Goal: Task Accomplishment & Management: Use online tool/utility

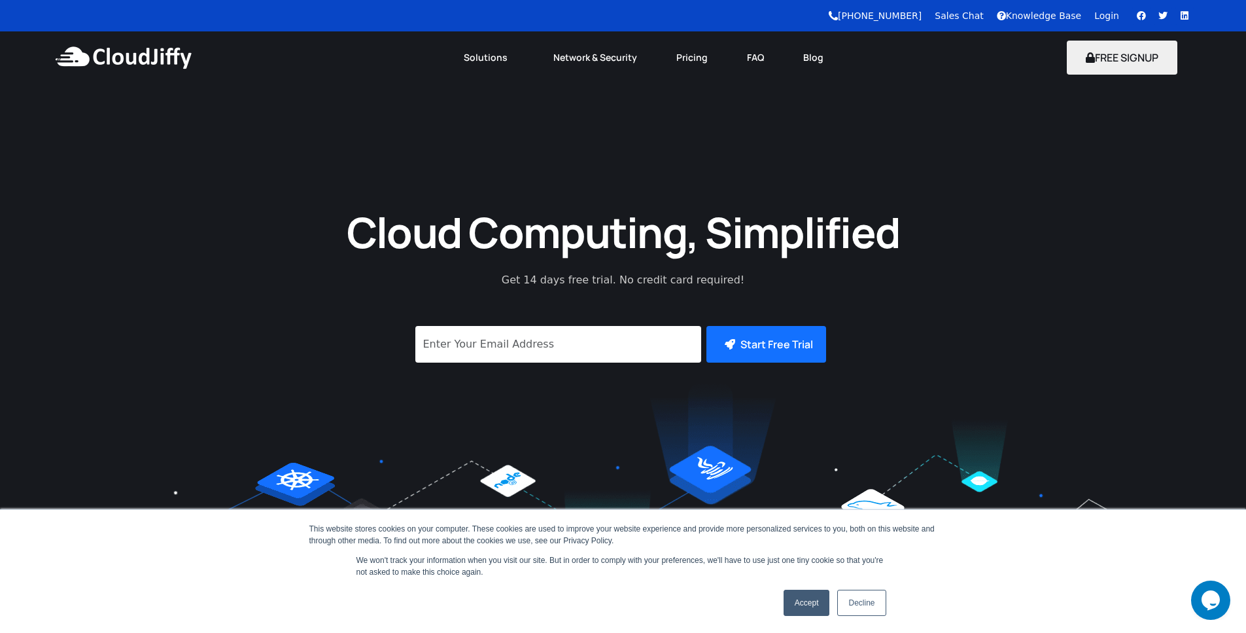
click at [1110, 14] on link "Login" at bounding box center [1107, 15] width 25 height 10
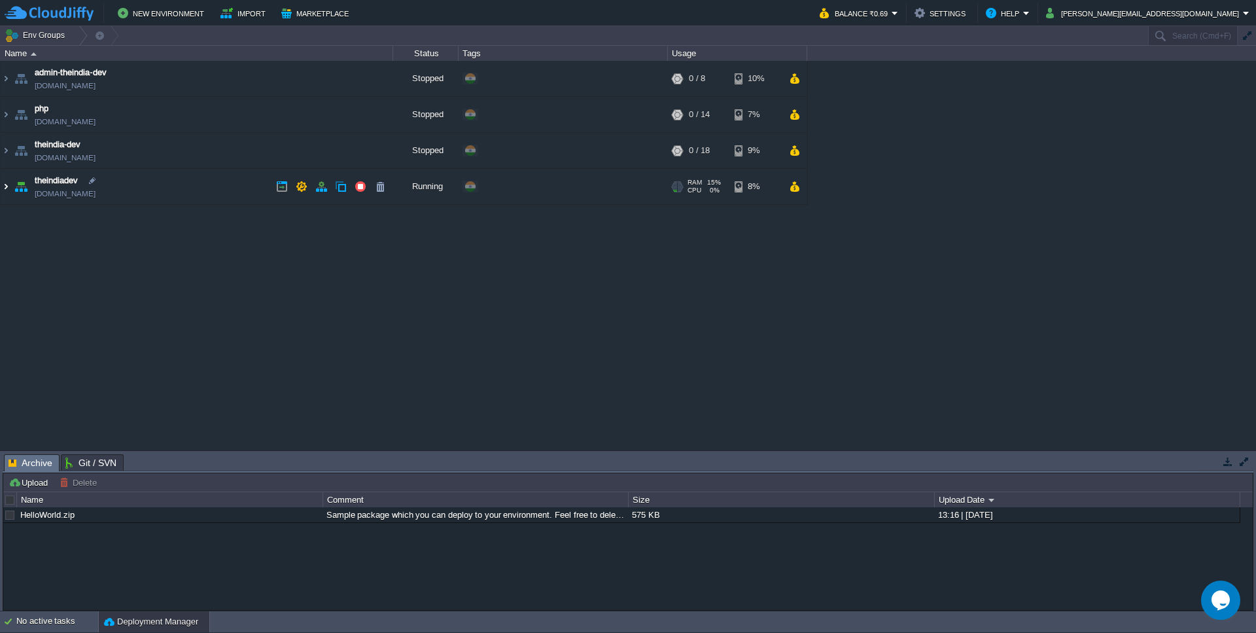
click at [7, 184] on img at bounding box center [6, 186] width 10 height 35
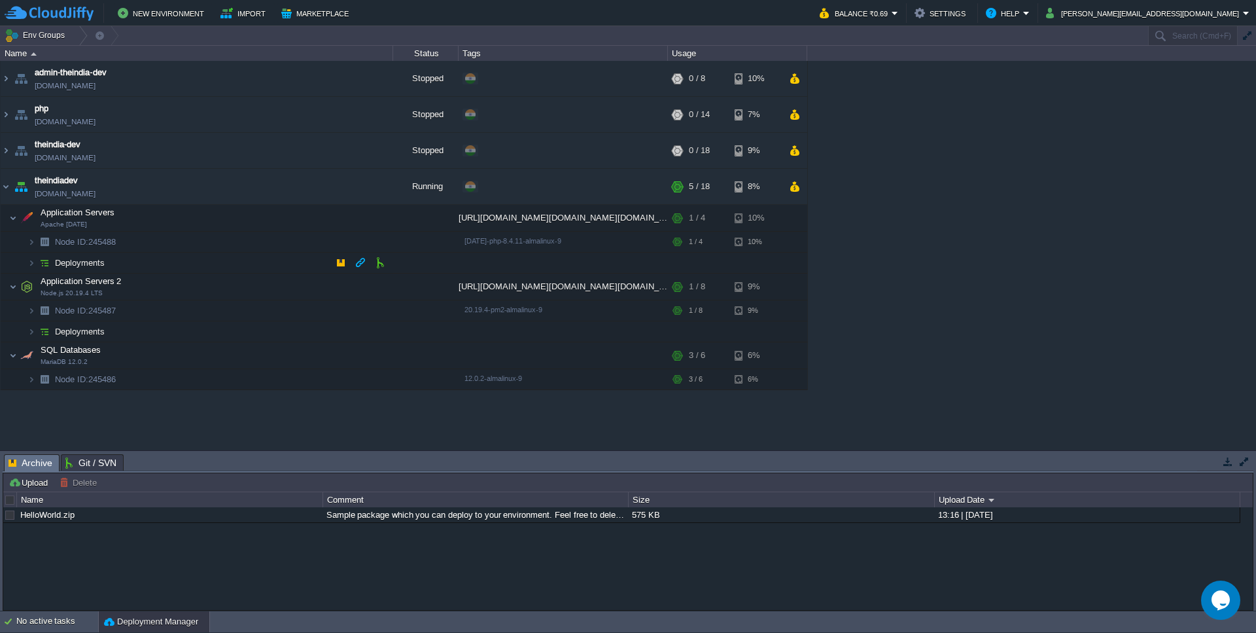
click at [261, 262] on td "Deployments" at bounding box center [197, 263] width 393 height 21
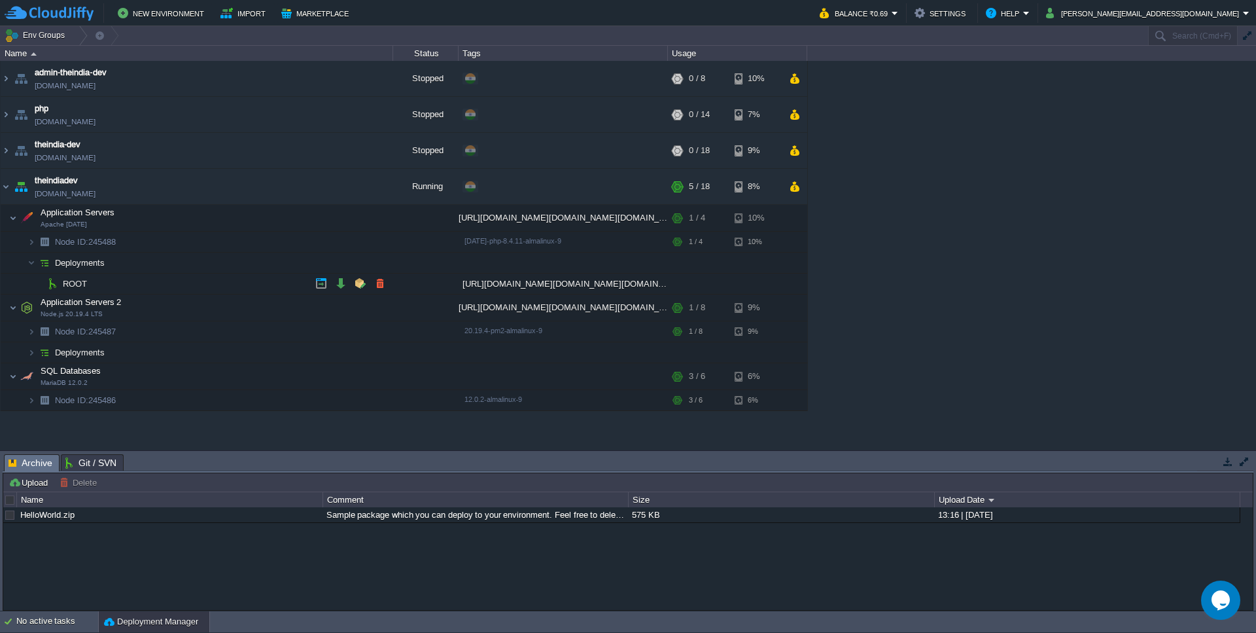
click at [88, 280] on td "ROOT" at bounding box center [197, 284] width 393 height 21
click at [347, 283] on td at bounding box center [341, 284] width 20 height 20
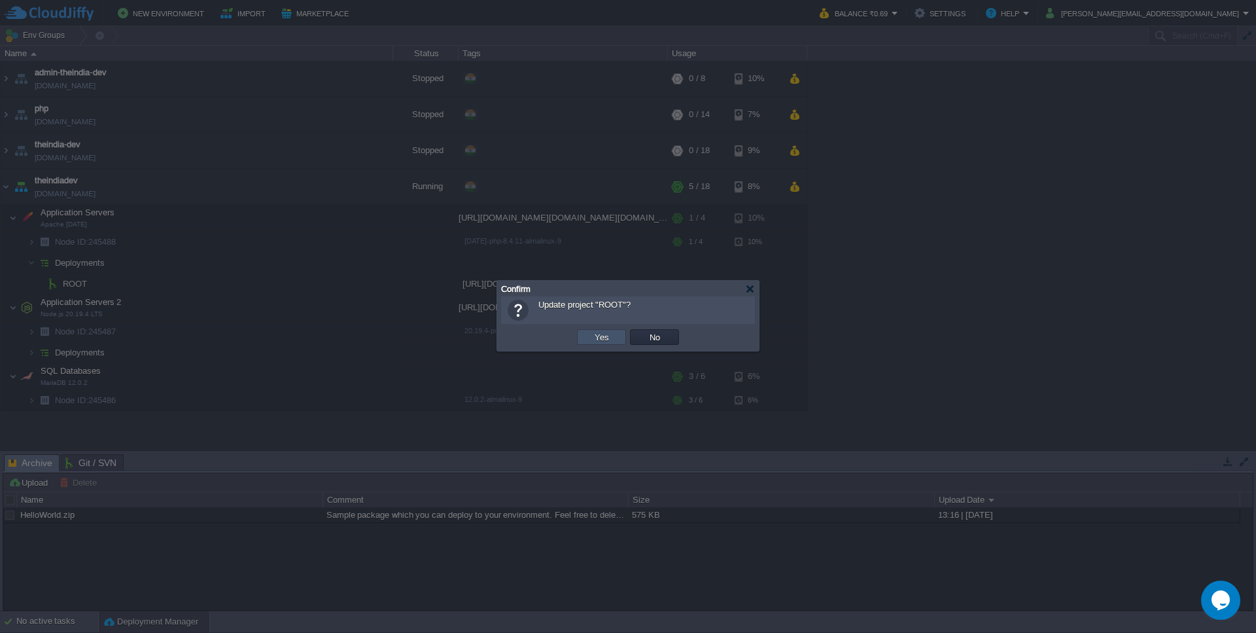
click at [596, 341] on button "Yes" at bounding box center [602, 337] width 22 height 12
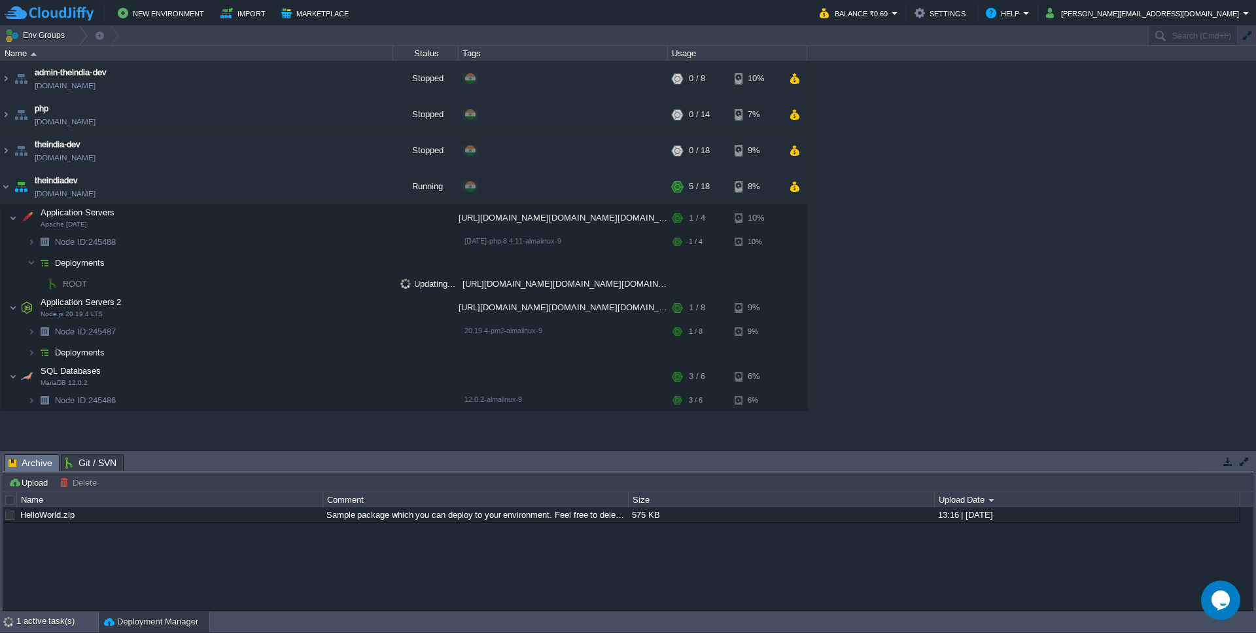
click at [109, 467] on span "Git / SVN" at bounding box center [90, 463] width 51 height 16
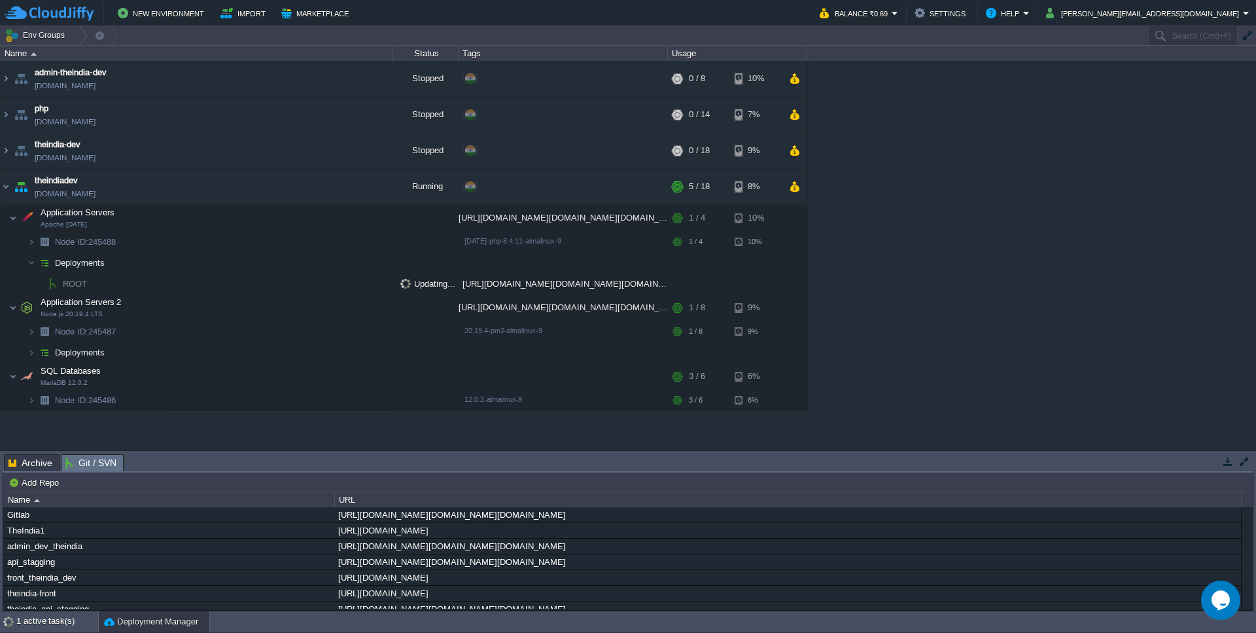
click at [86, 284] on span "ROOT" at bounding box center [75, 283] width 27 height 11
click at [297, 222] on button "button" at bounding box center [295, 218] width 12 height 12
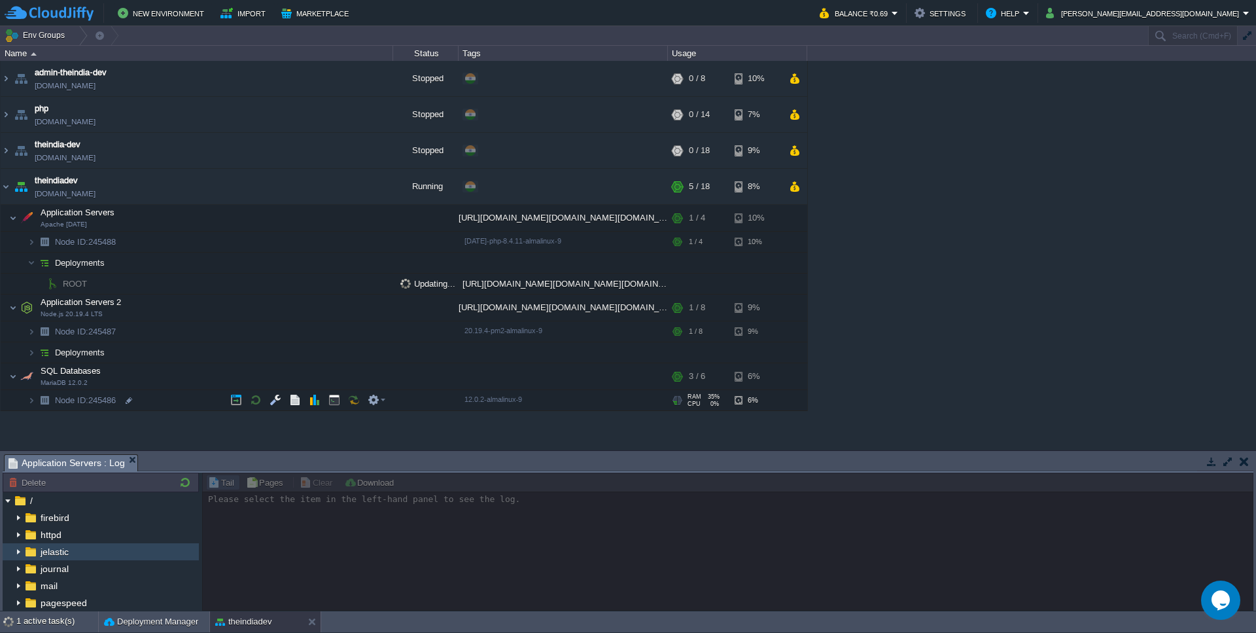
click at [52, 550] on span "jelastic" at bounding box center [54, 552] width 33 height 12
click at [14, 554] on img at bounding box center [18, 551] width 10 height 17
click at [46, 537] on span "httpd" at bounding box center [51, 535] width 26 height 12
click at [19, 537] on img at bounding box center [18, 534] width 10 height 17
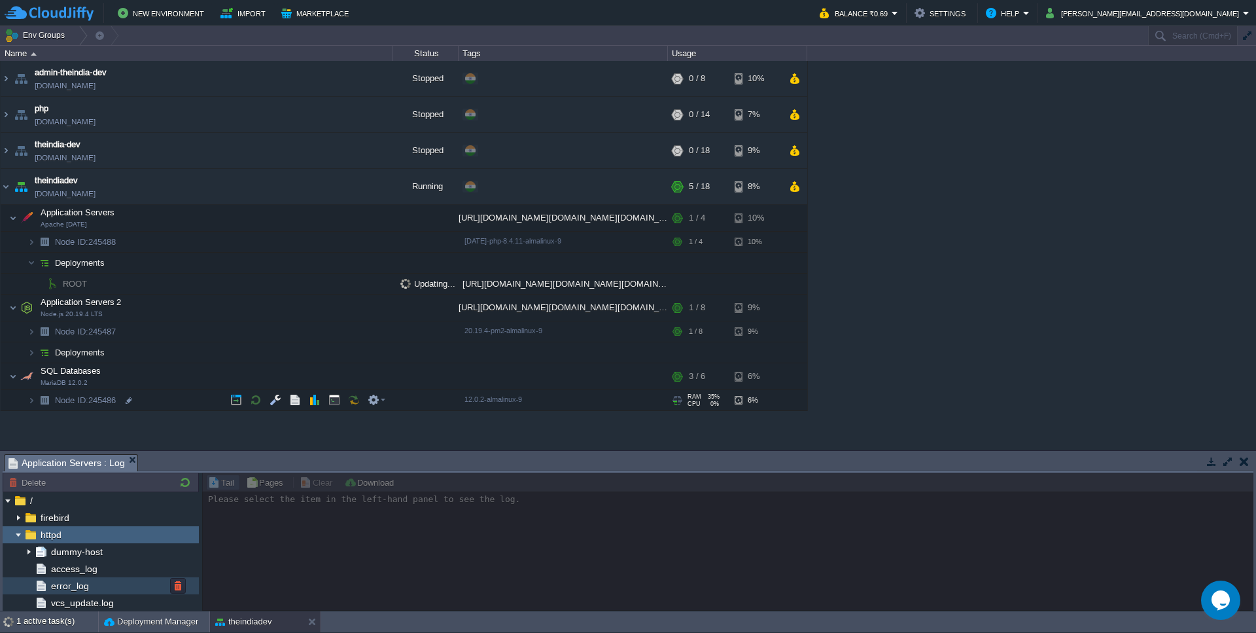
click at [71, 584] on span "error_log" at bounding box center [69, 586] width 43 height 12
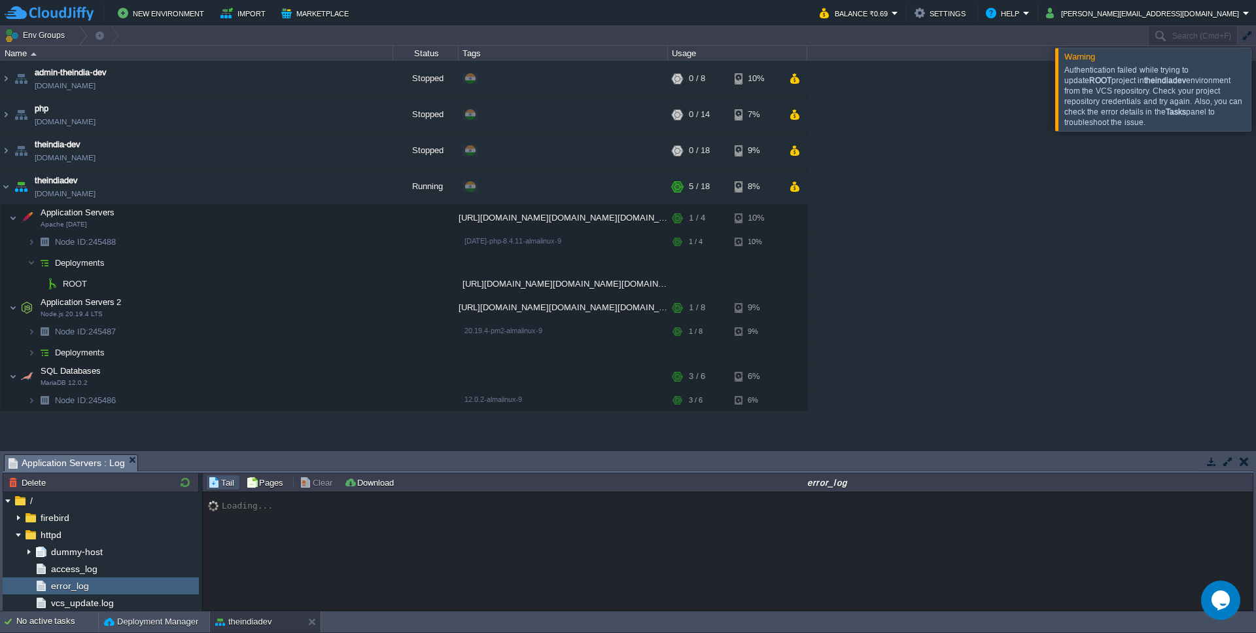
click at [1144, 80] on b "theindiadev" at bounding box center [1165, 80] width 42 height 9
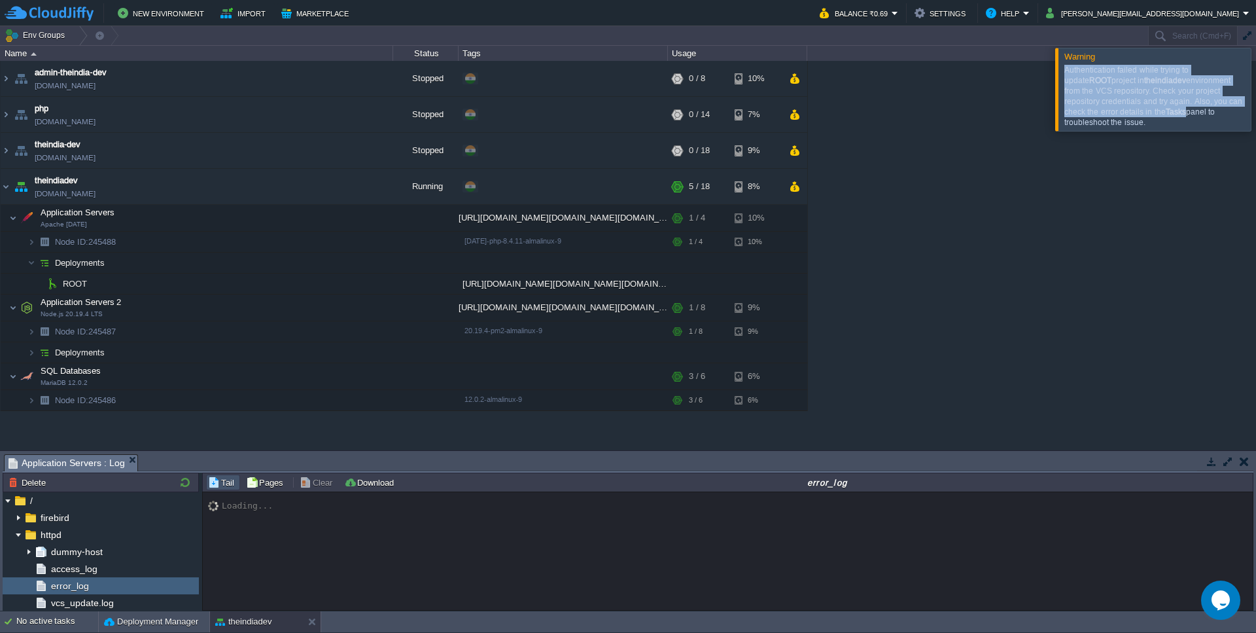
click at [1144, 80] on b "theindiadev" at bounding box center [1165, 80] width 42 height 9
copy div "Authentication failed while trying to update ROOT project in theindiadev enviro…"
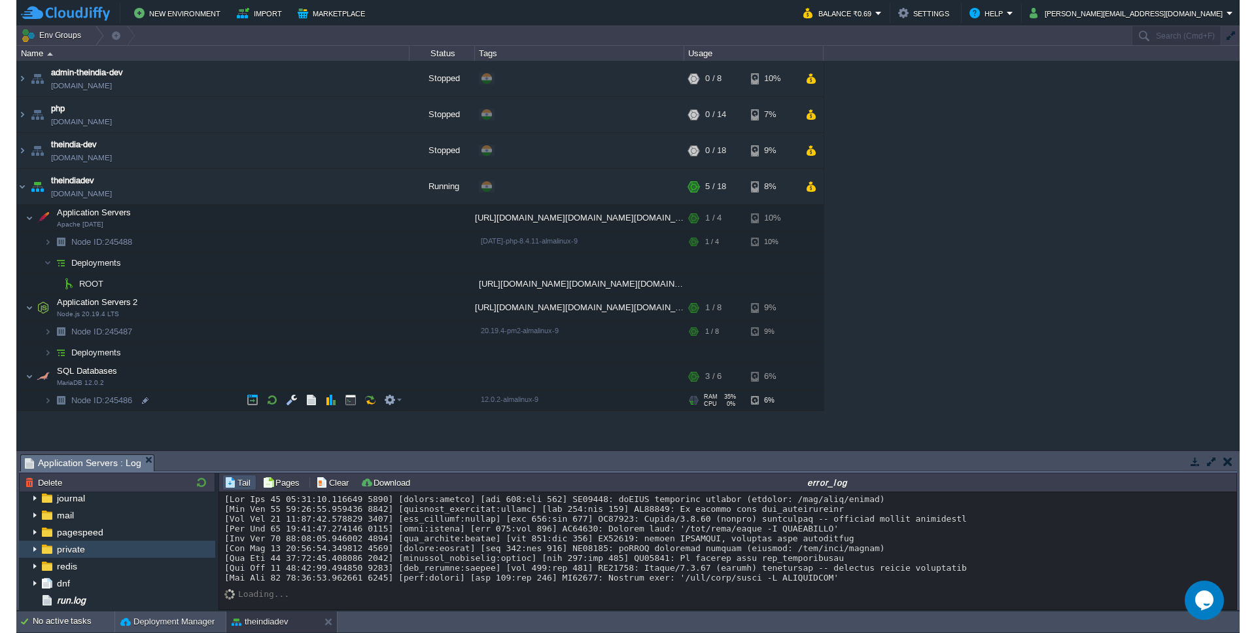
scroll to position [222, 0]
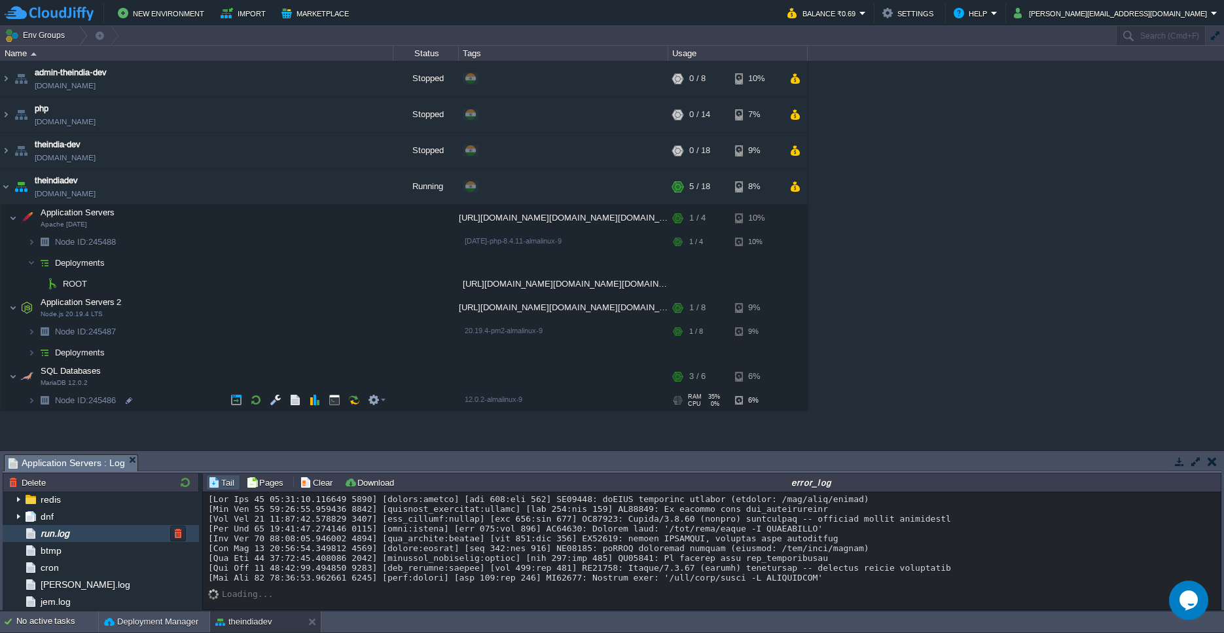
click at [62, 535] on span "run.log" at bounding box center [54, 533] width 33 height 12
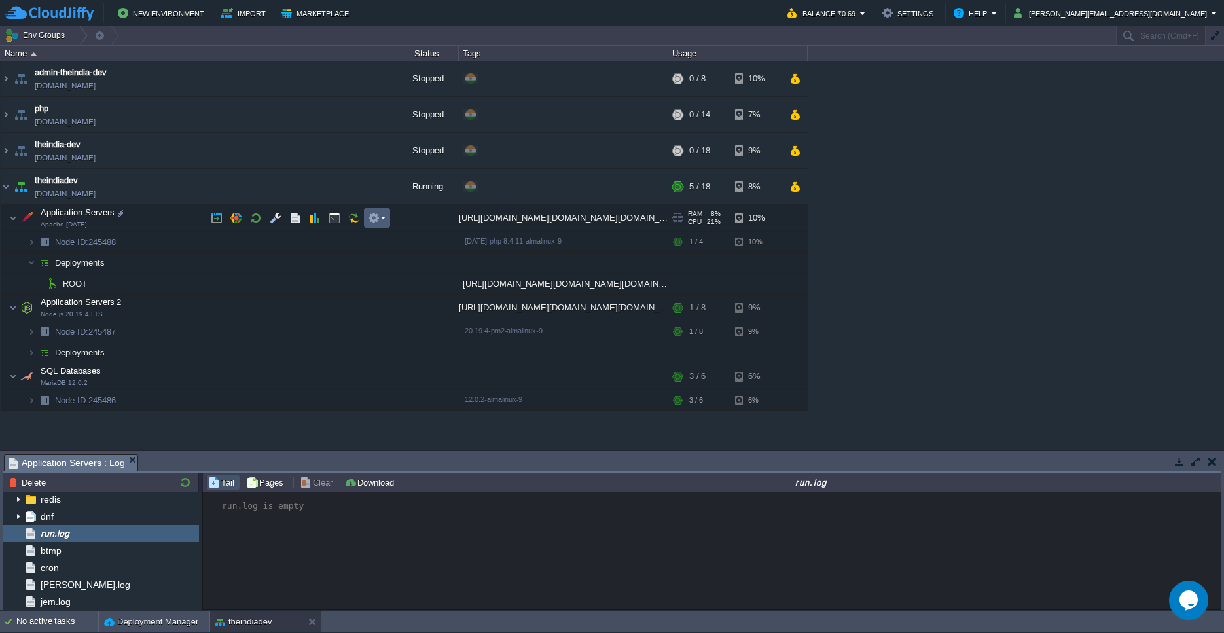
click at [382, 224] on em at bounding box center [377, 218] width 18 height 12
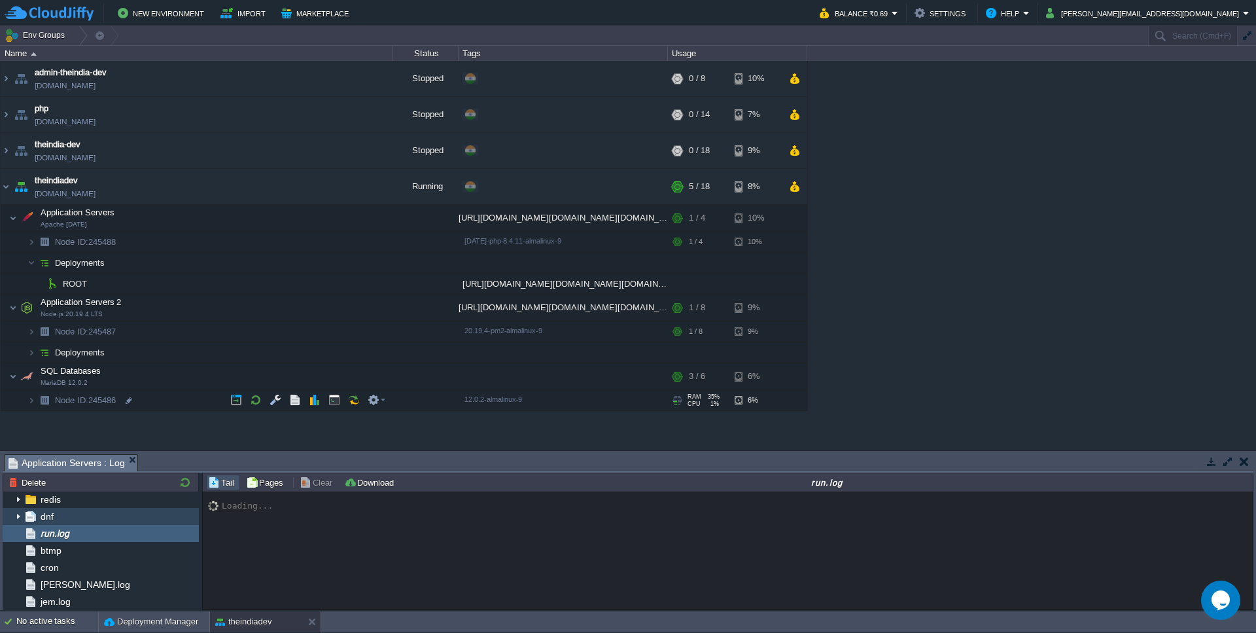
click at [16, 514] on img at bounding box center [18, 516] width 10 height 17
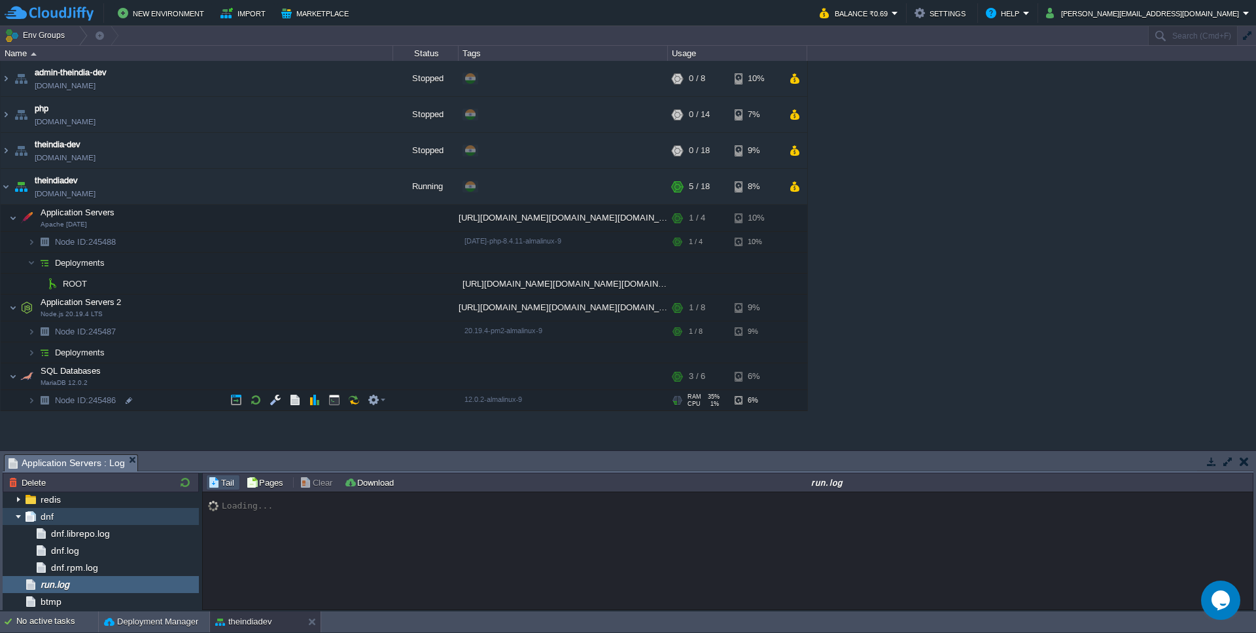
click at [16, 514] on img at bounding box center [18, 516] width 10 height 17
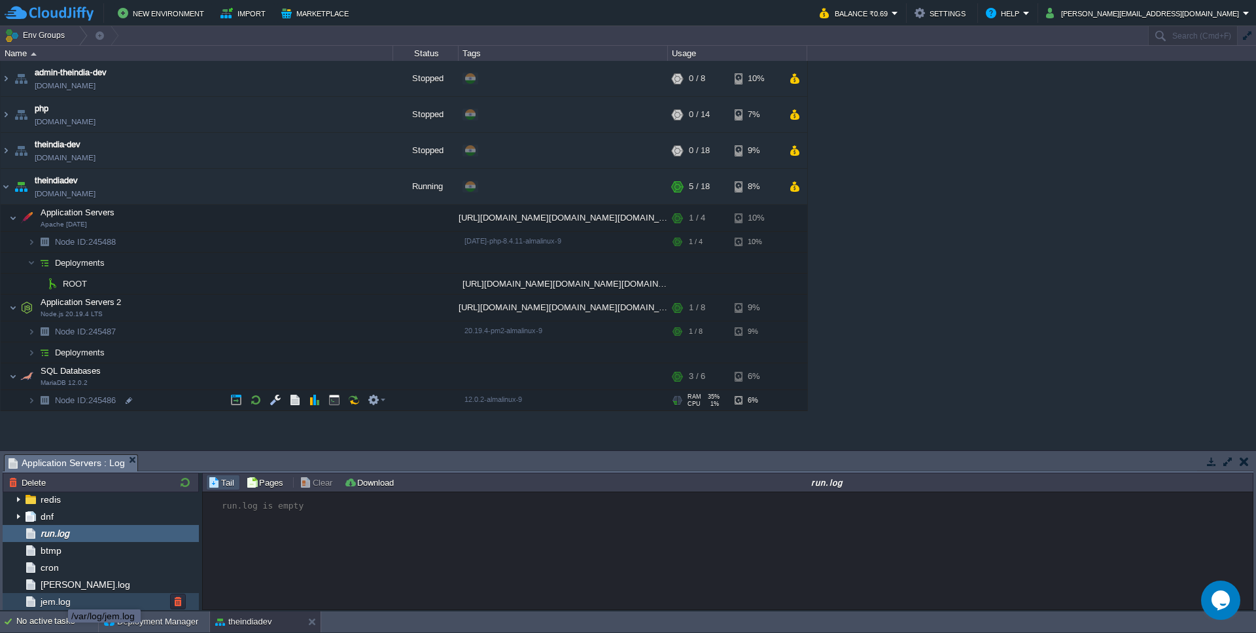
click at [58, 601] on span "jem.log" at bounding box center [55, 601] width 35 height 12
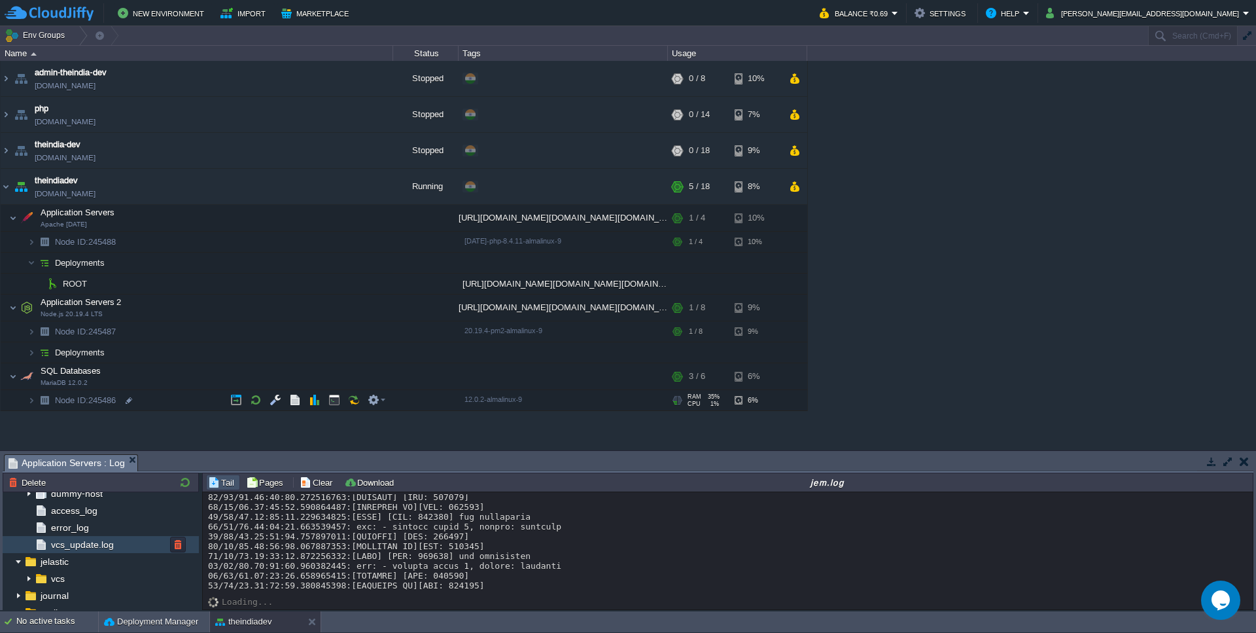
scroll to position [56, 0]
click at [73, 530] on span "error_log" at bounding box center [69, 530] width 43 height 12
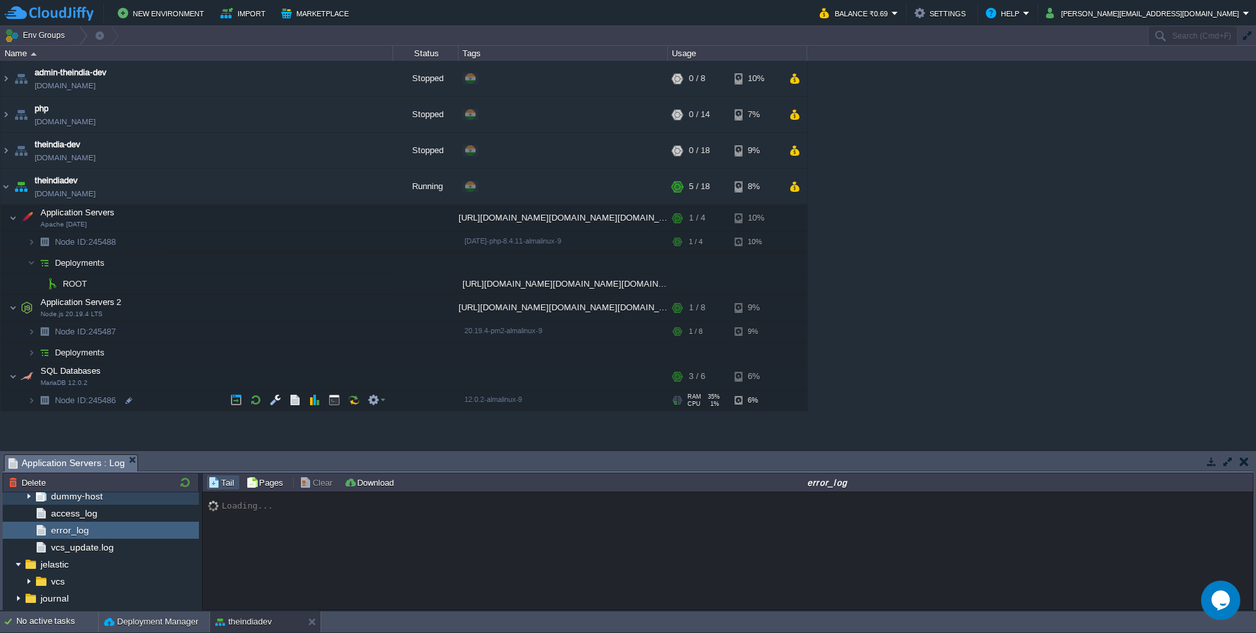
click at [29, 495] on img at bounding box center [29, 495] width 10 height 17
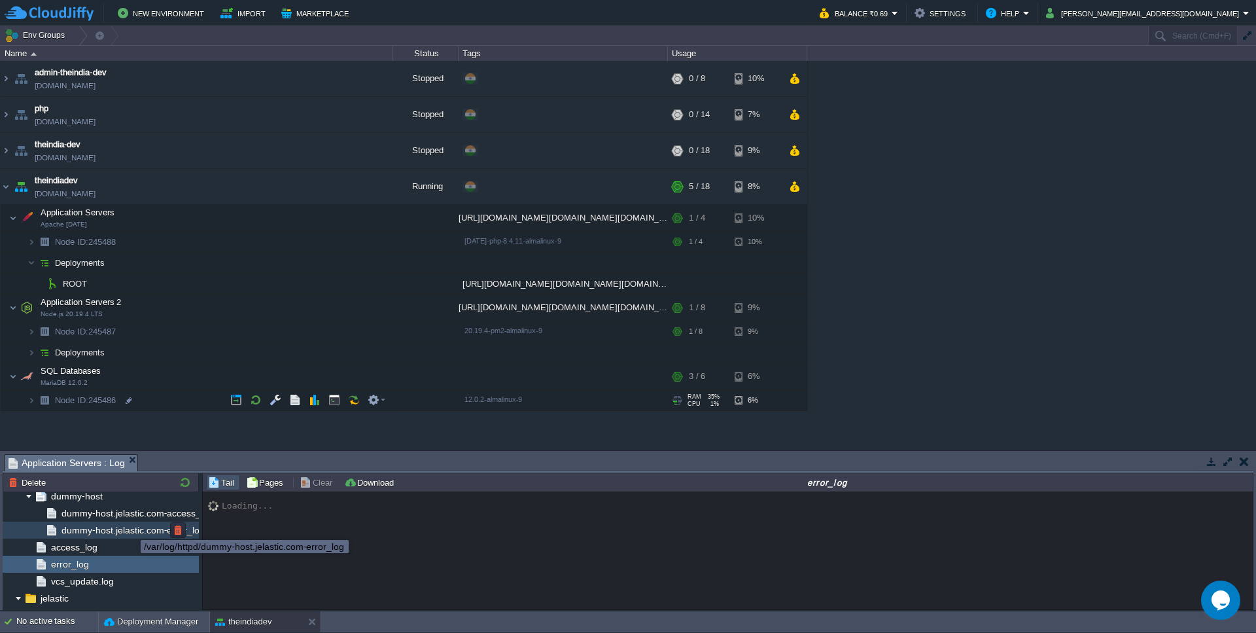
click at [127, 533] on span "dummy-host.jelastic.com-error_log" at bounding box center [133, 530] width 148 height 12
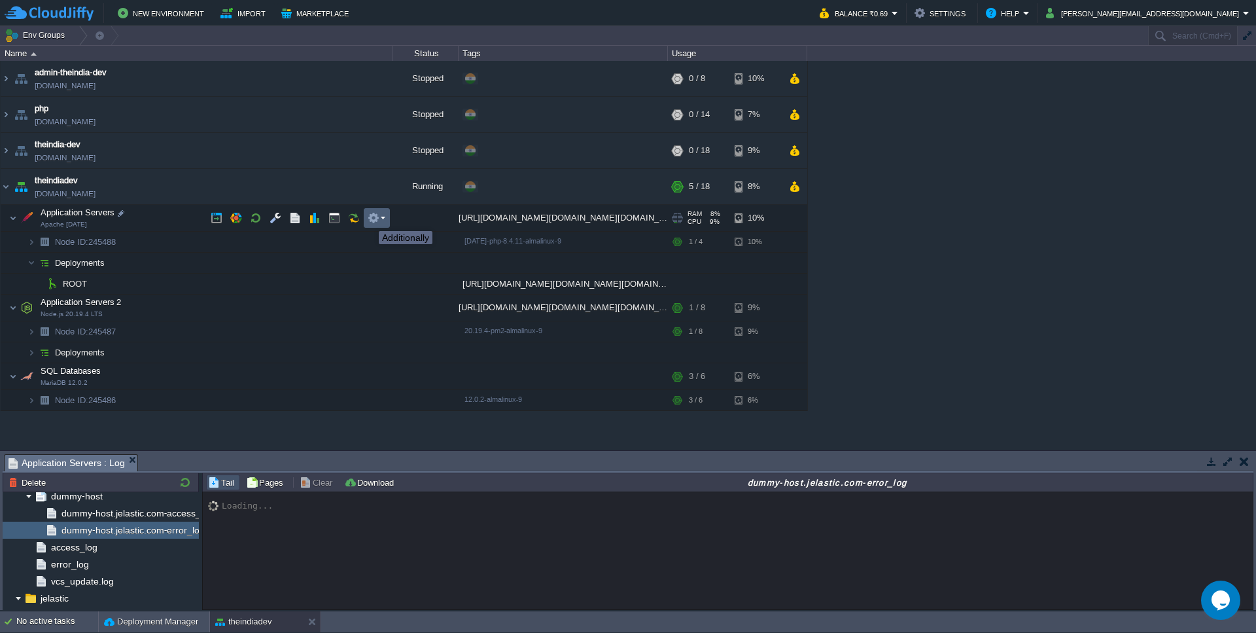
click at [369, 219] on button "button" at bounding box center [374, 218] width 12 height 12
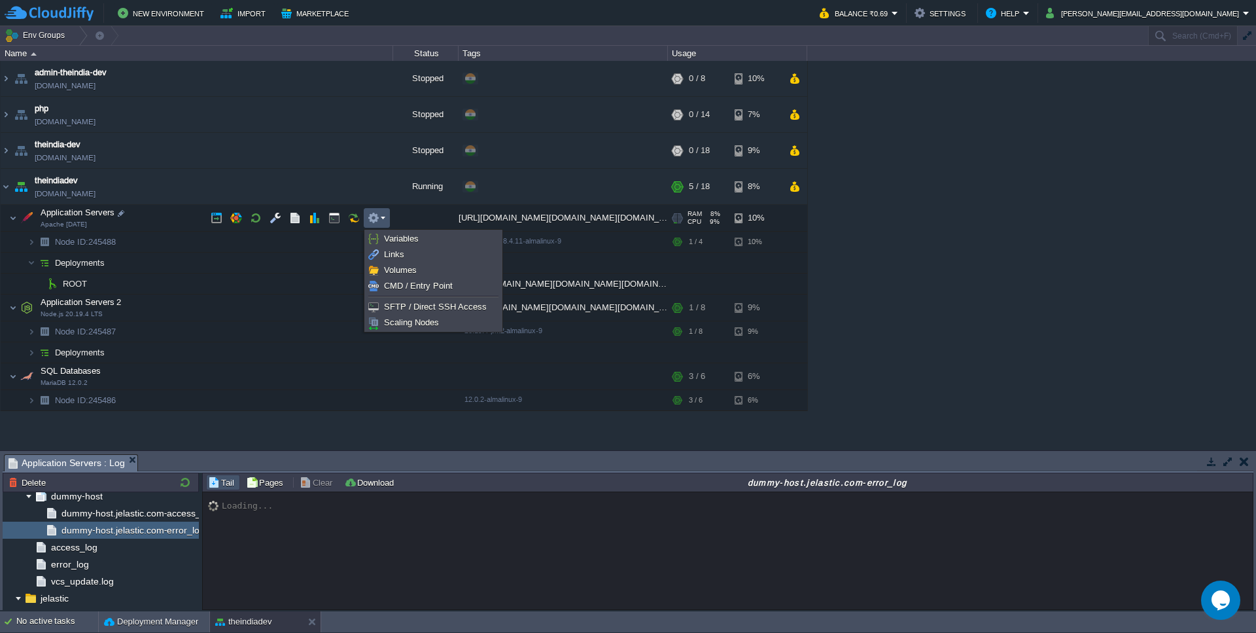
scroll to position [27, 0]
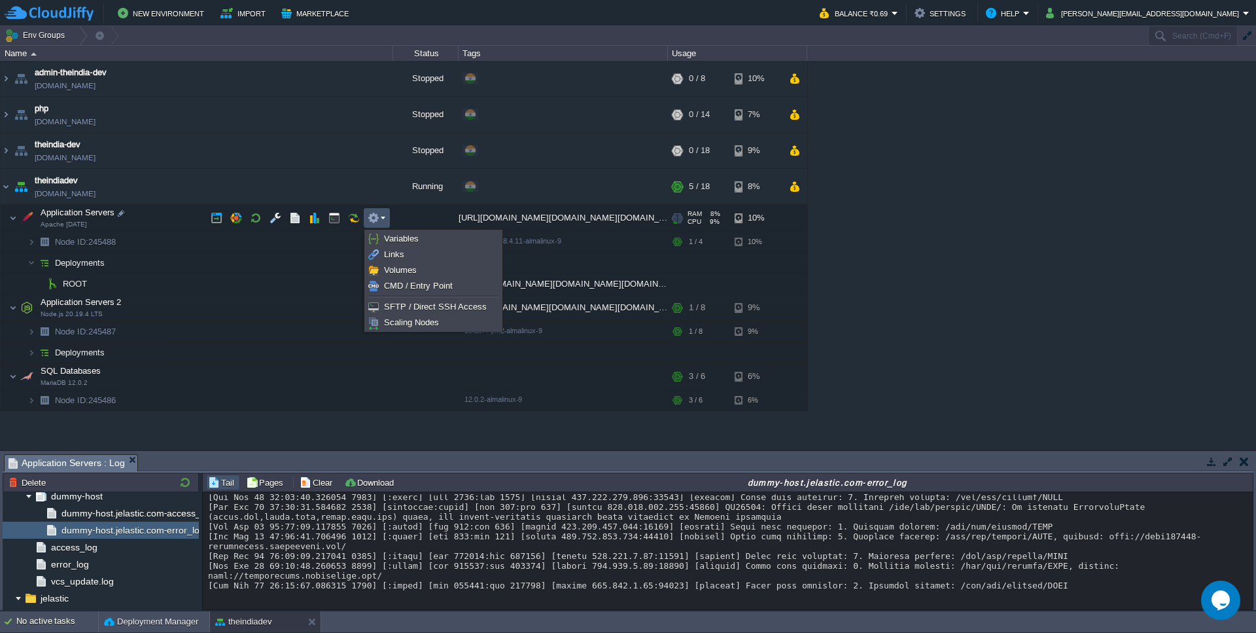
click at [242, 280] on td "ROOT" at bounding box center [197, 284] width 393 height 21
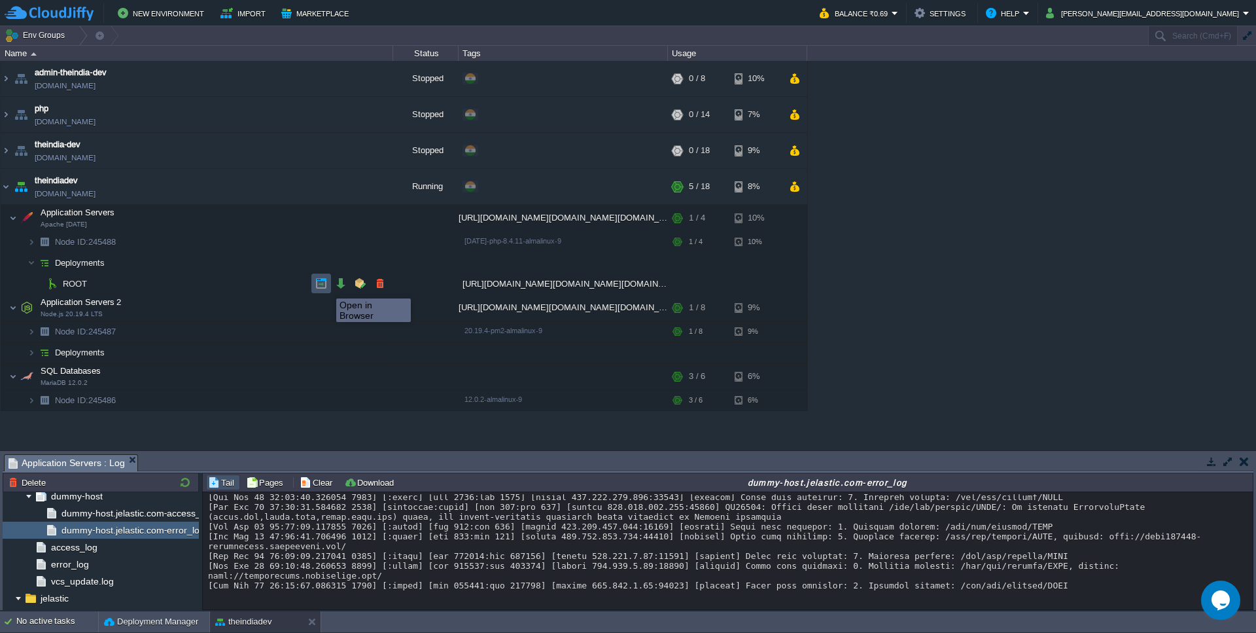
click at [324, 287] on button "button" at bounding box center [321, 283] width 12 height 12
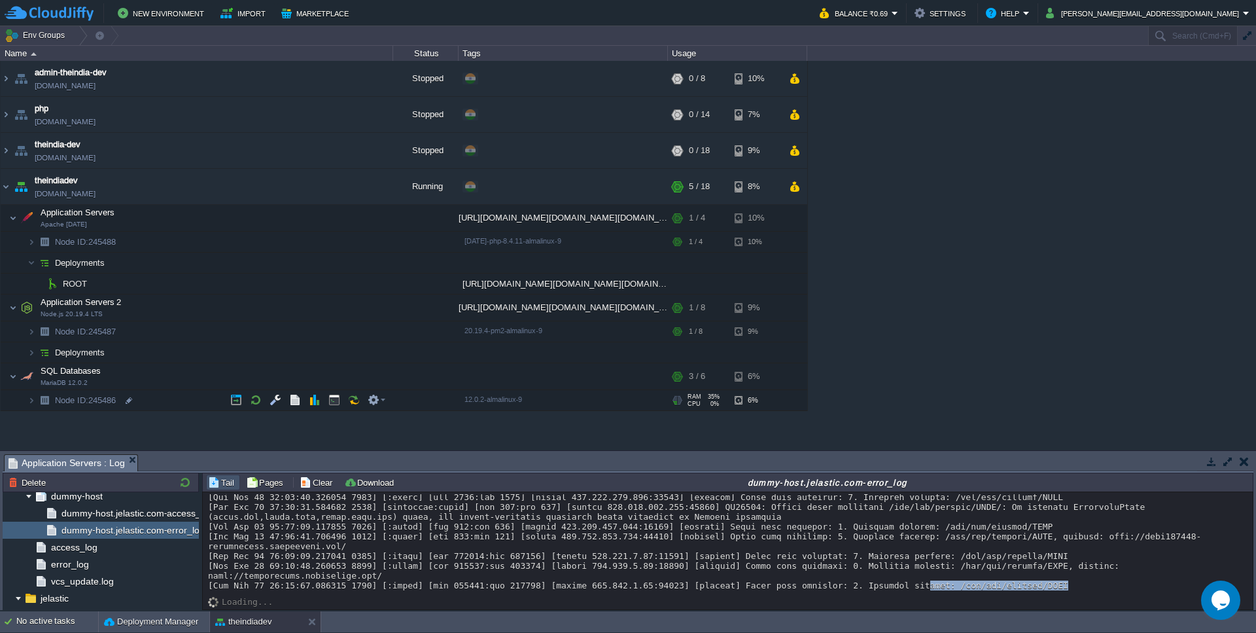
drag, startPoint x: 1072, startPoint y: 585, endPoint x: 930, endPoint y: 585, distance: 141.3
click at [930, 585] on div at bounding box center [728, 536] width 1040 height 108
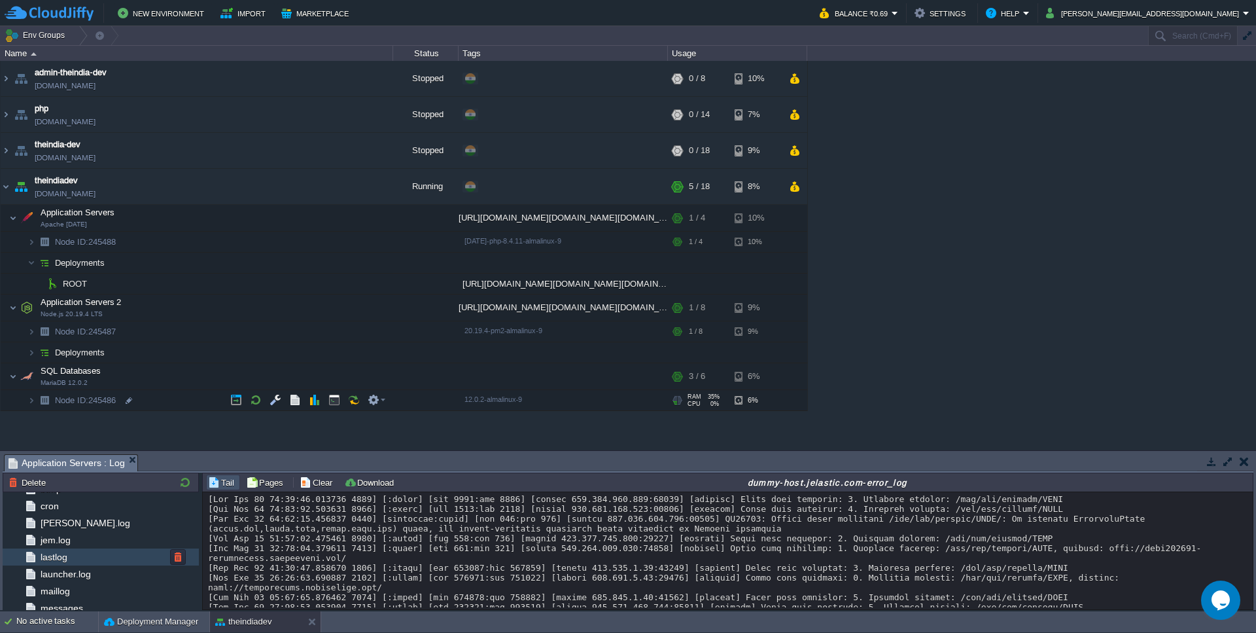
scroll to position [334, 0]
click at [61, 546] on span "lastlog" at bounding box center [53, 541] width 31 height 12
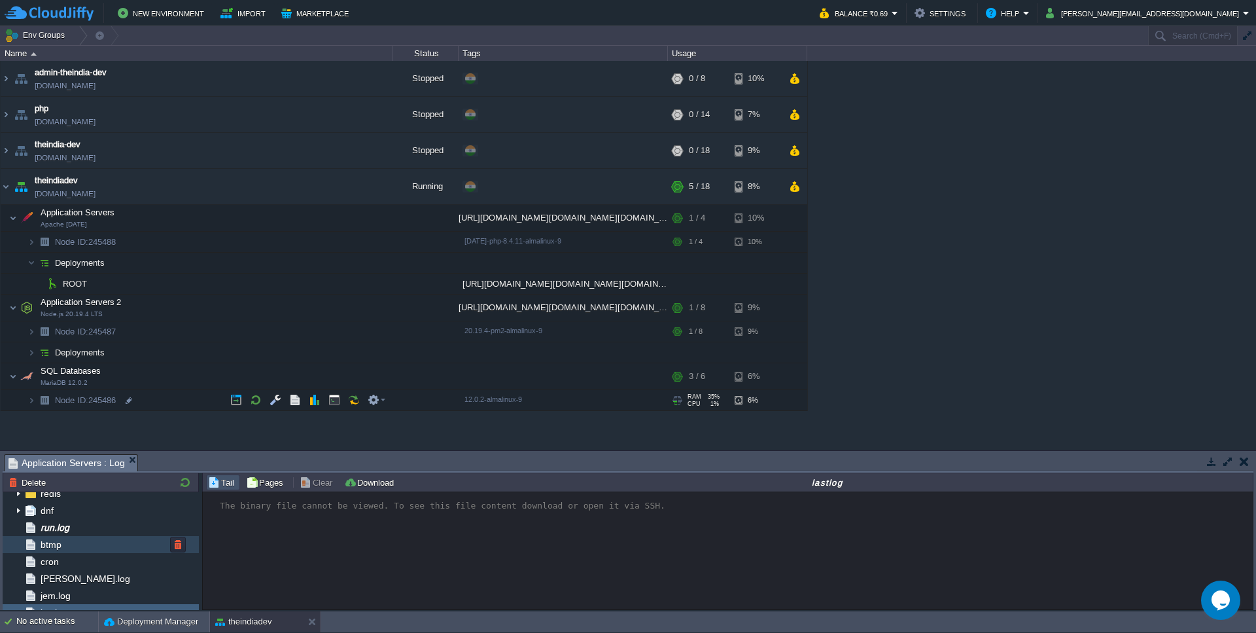
scroll to position [256, 0]
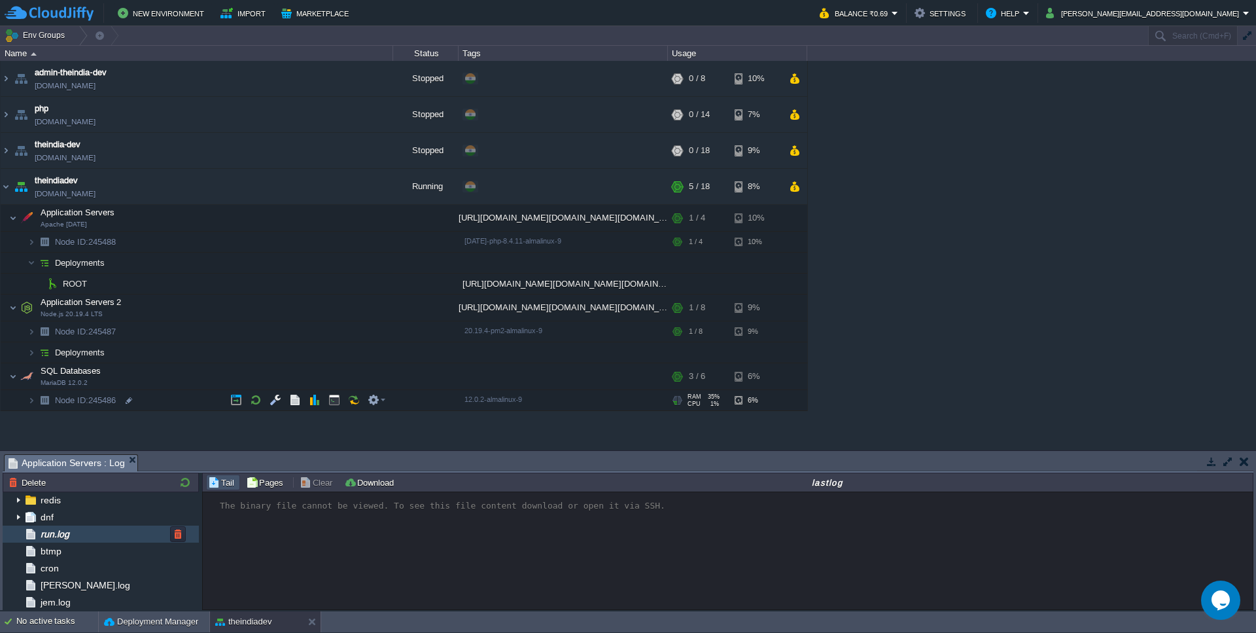
click at [89, 532] on div "run.log" at bounding box center [101, 533] width 196 height 17
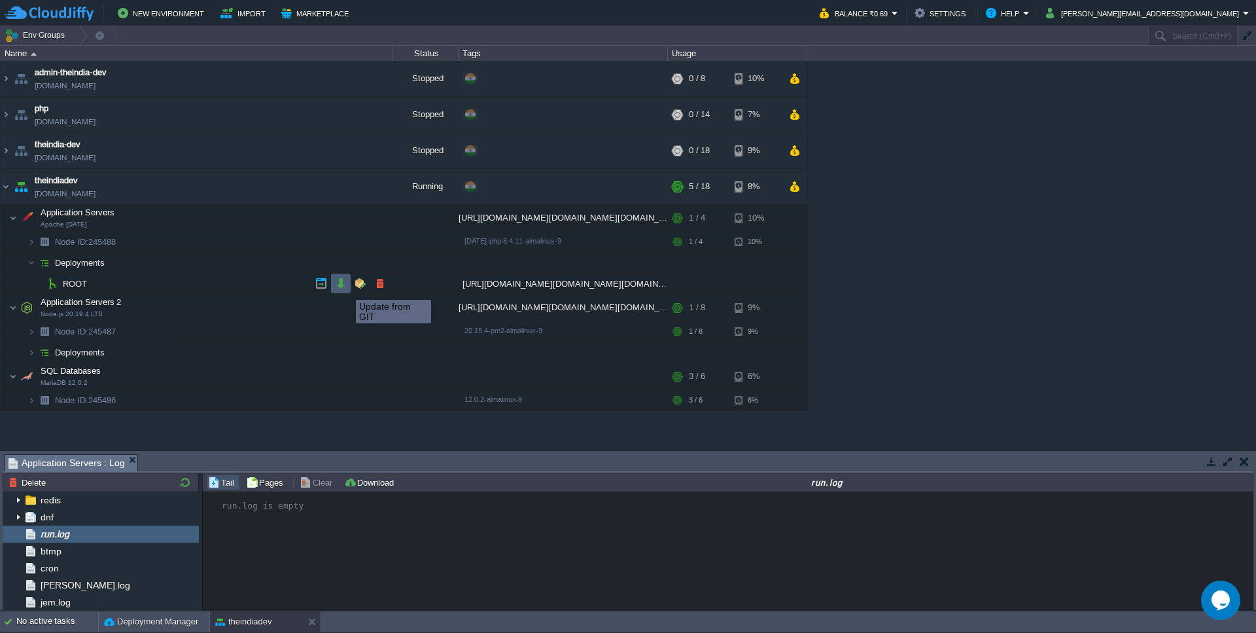
click at [346, 288] on button "button" at bounding box center [341, 283] width 12 height 12
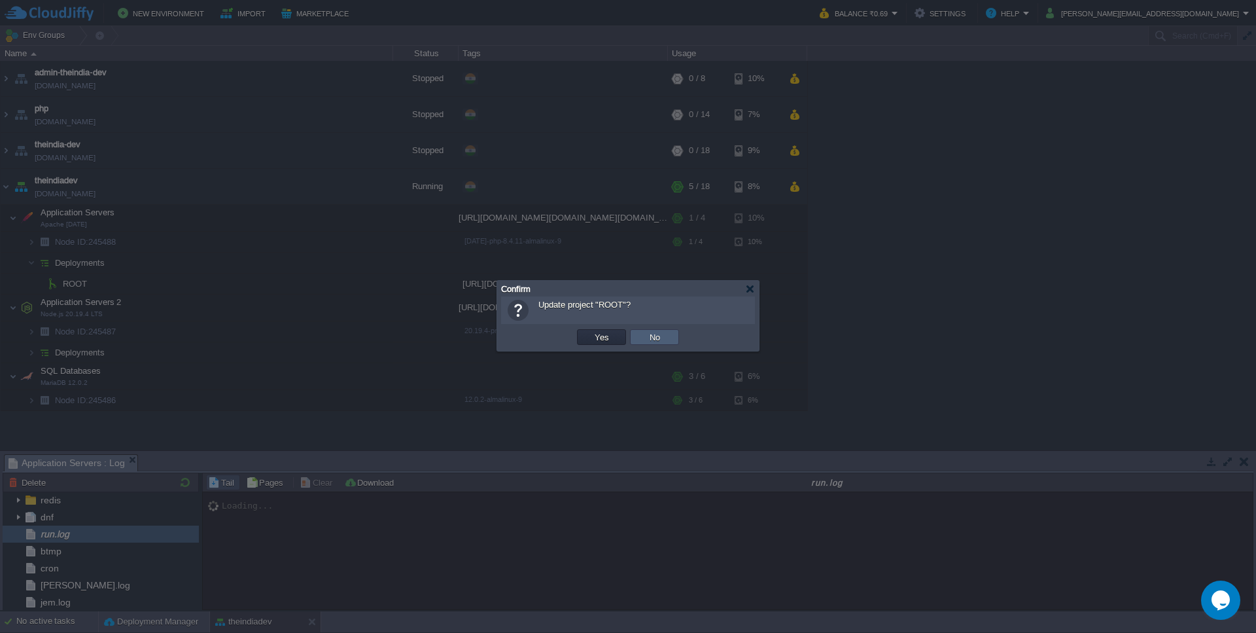
click at [643, 341] on td "No" at bounding box center [654, 337] width 49 height 16
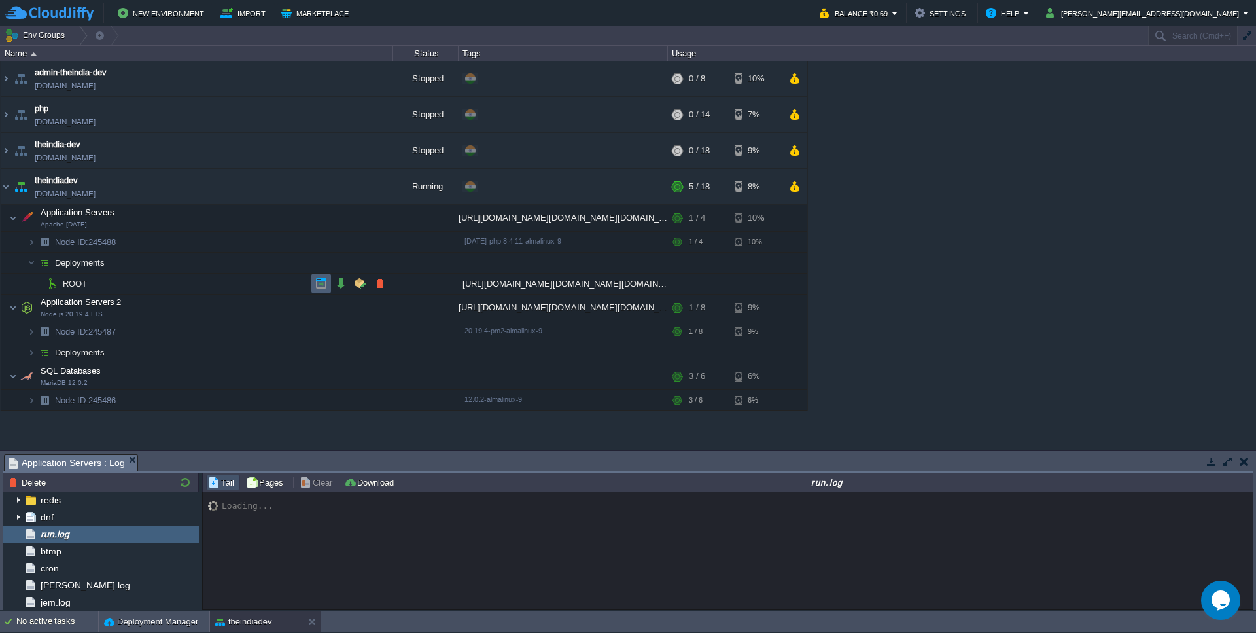
click at [320, 281] on button "button" at bounding box center [321, 283] width 12 height 12
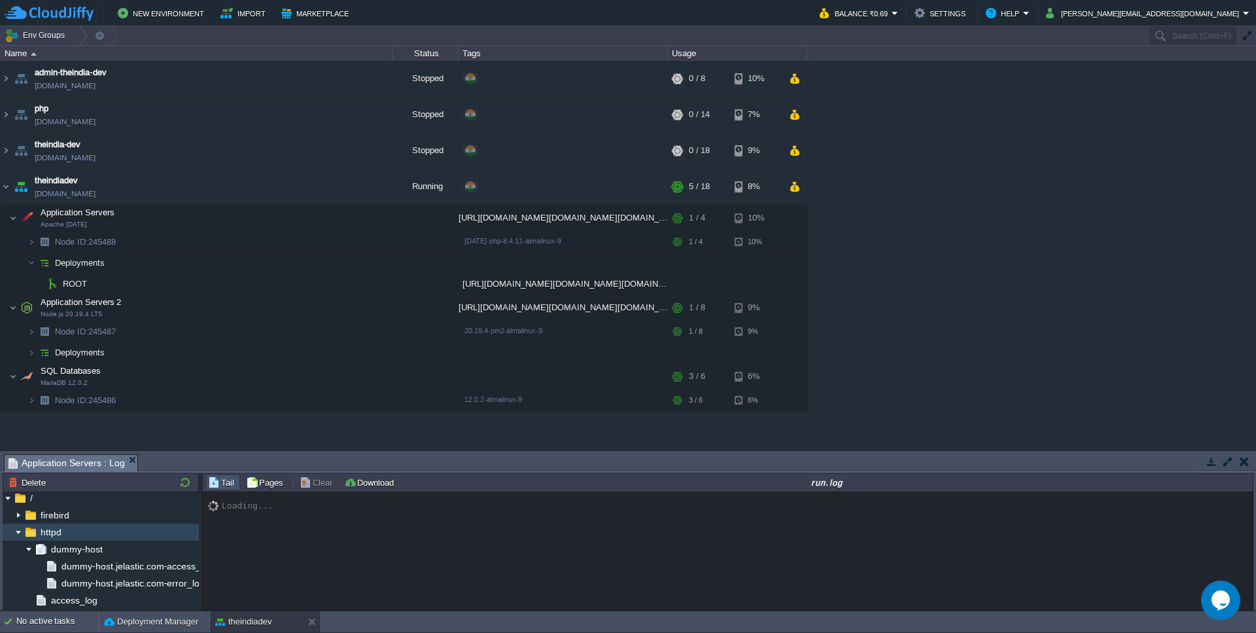
scroll to position [0, 0]
click at [39, 516] on span "firebird" at bounding box center [54, 518] width 33 height 12
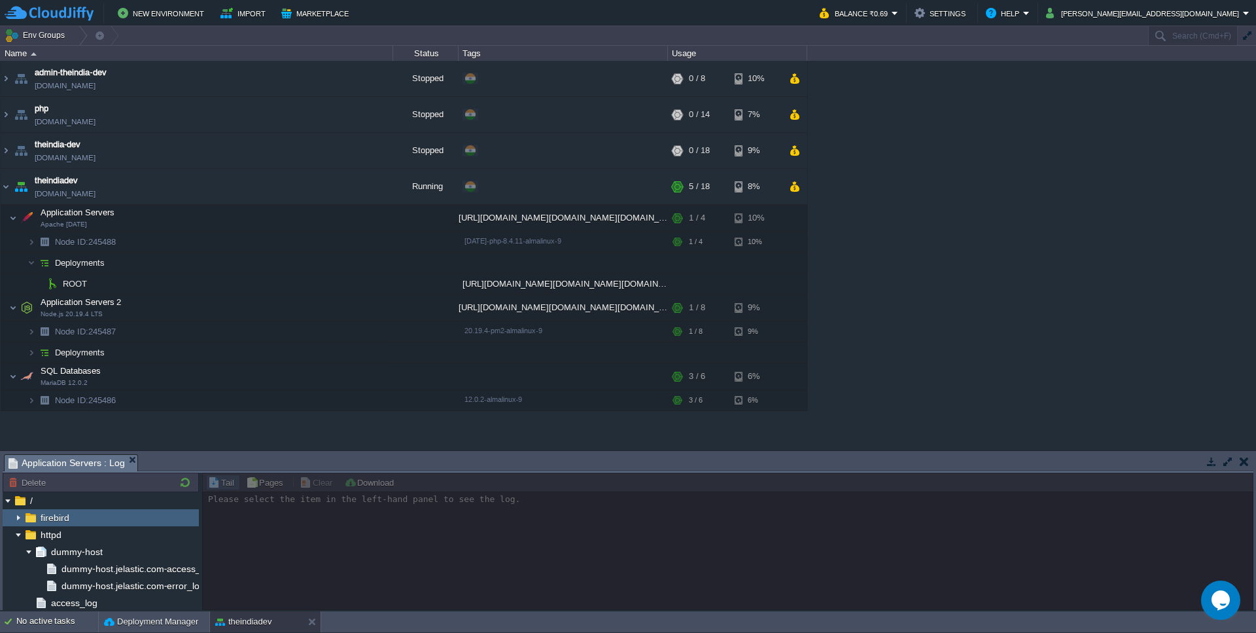
click at [18, 517] on img at bounding box center [18, 517] width 10 height 17
click at [100, 540] on div "firebird.log" at bounding box center [101, 534] width 196 height 17
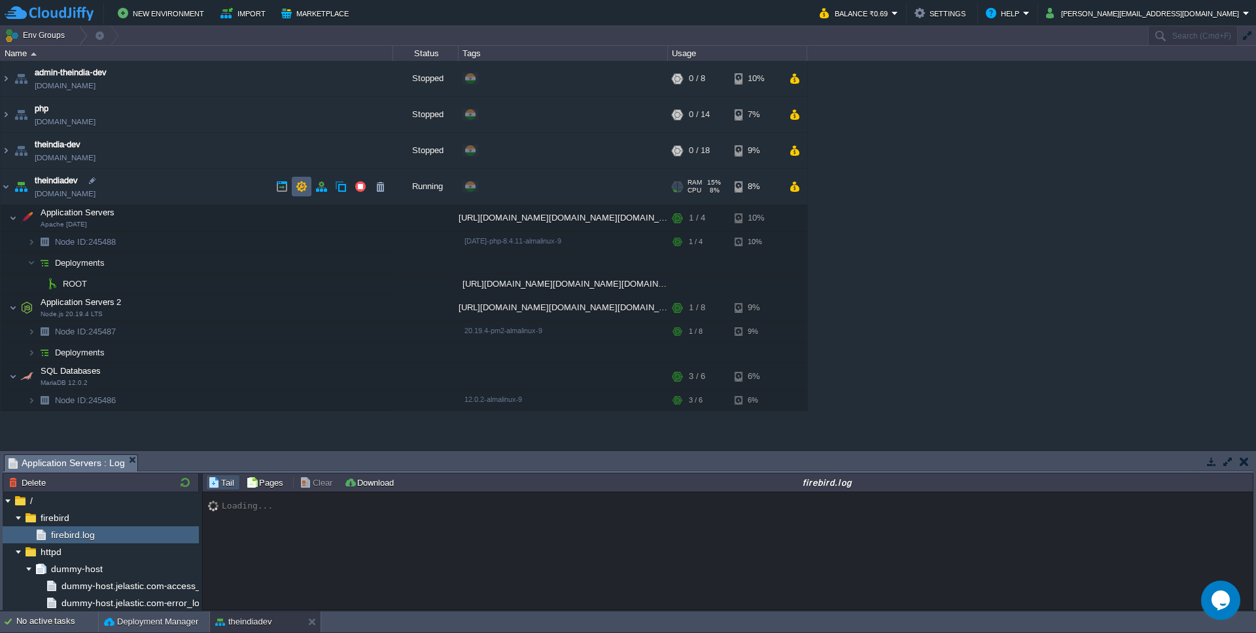
click at [307, 183] on button "button" at bounding box center [302, 187] width 12 height 12
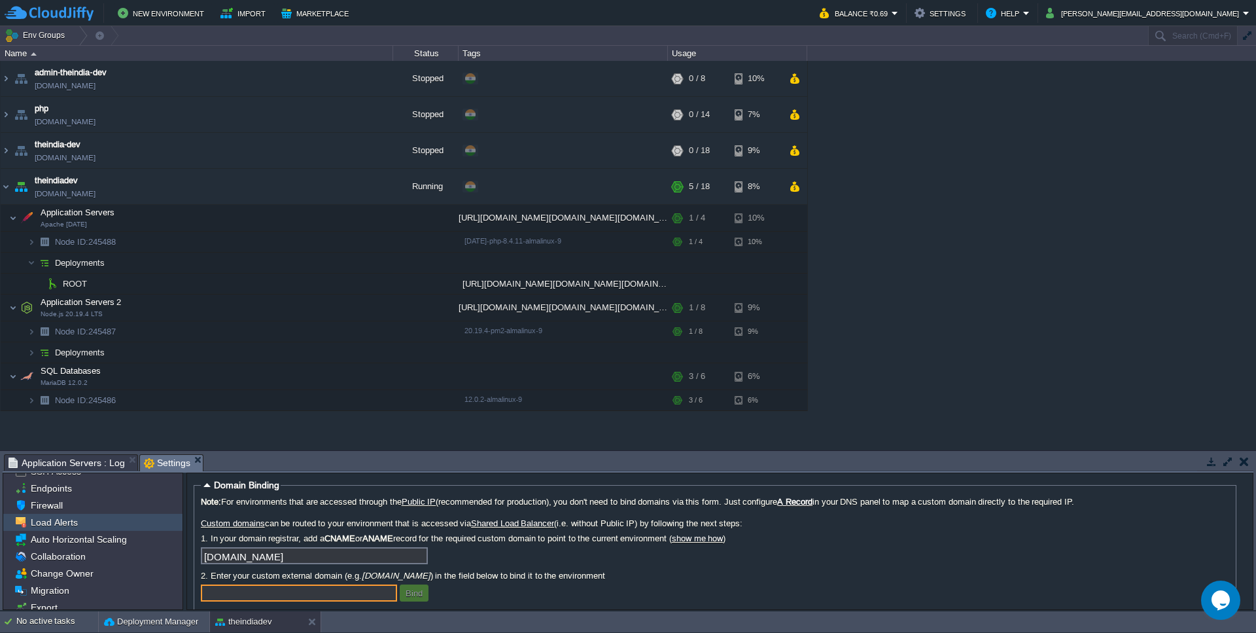
scroll to position [69, 0]
click at [321, 184] on button "button" at bounding box center [321, 187] width 12 height 12
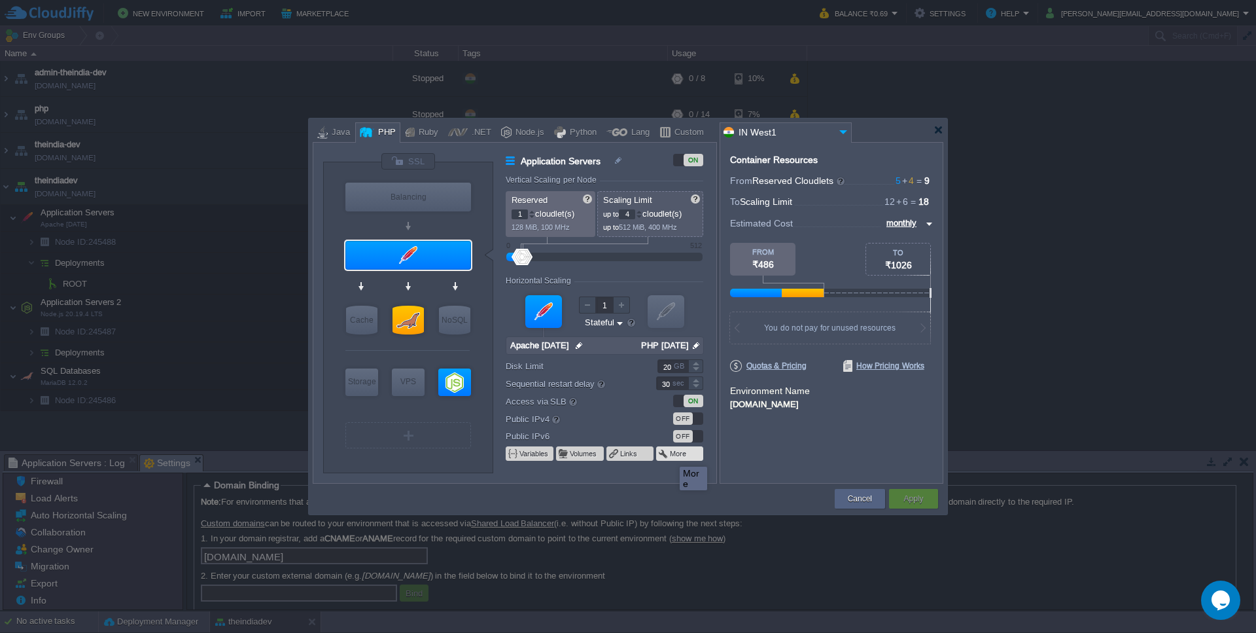
click at [670, 455] on button "More" at bounding box center [679, 453] width 18 height 10
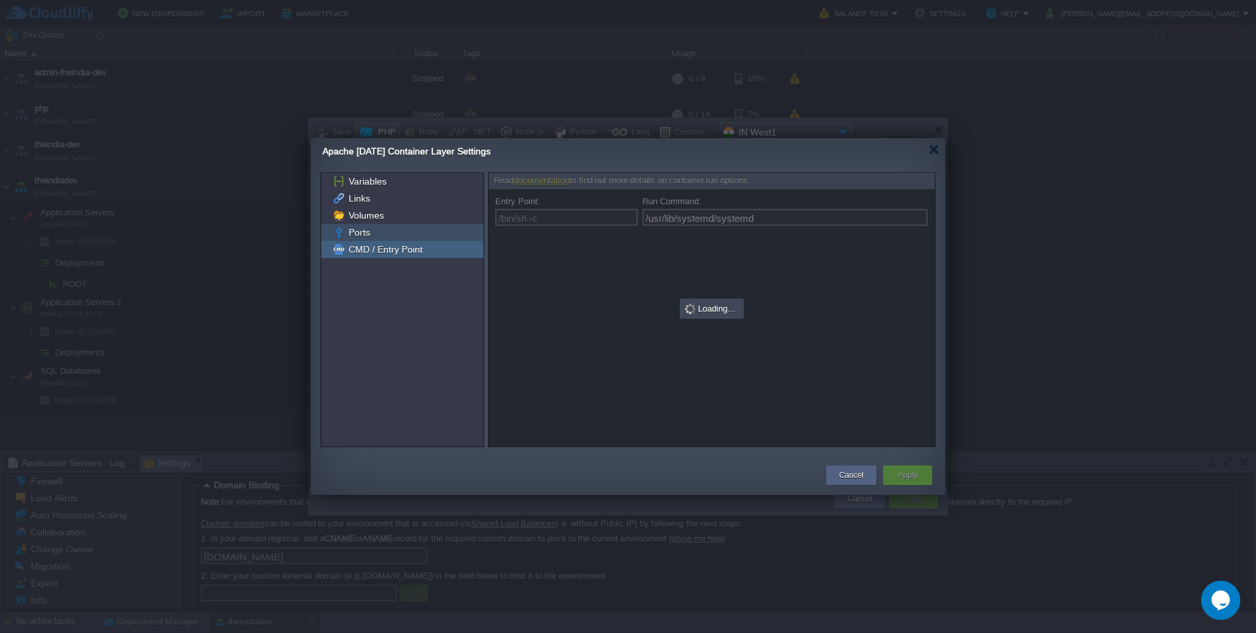
type input "/bin/sh -c"
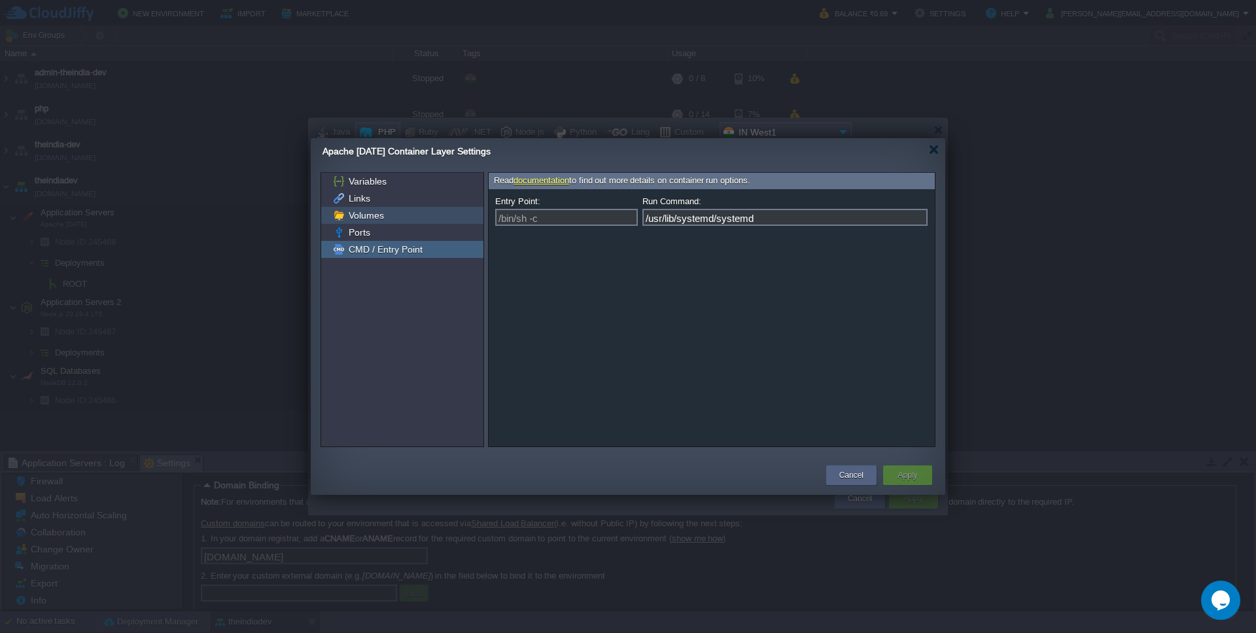
click at [378, 215] on span "Volumes" at bounding box center [366, 215] width 40 height 12
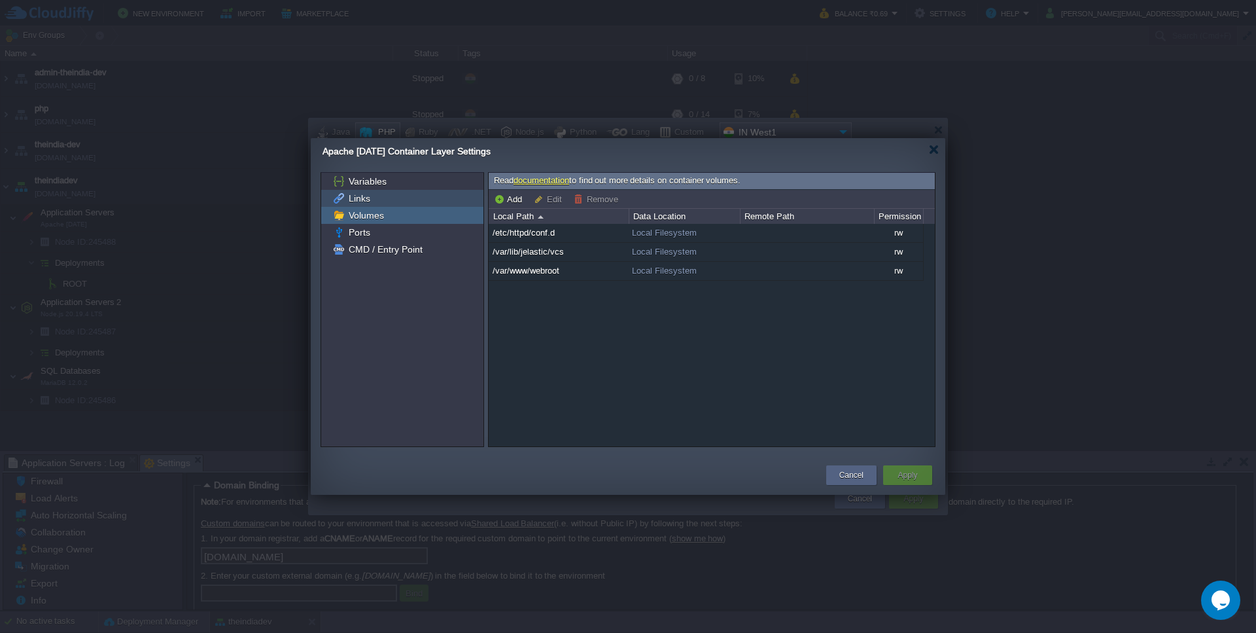
click at [407, 194] on div "Links" at bounding box center [402, 198] width 162 height 17
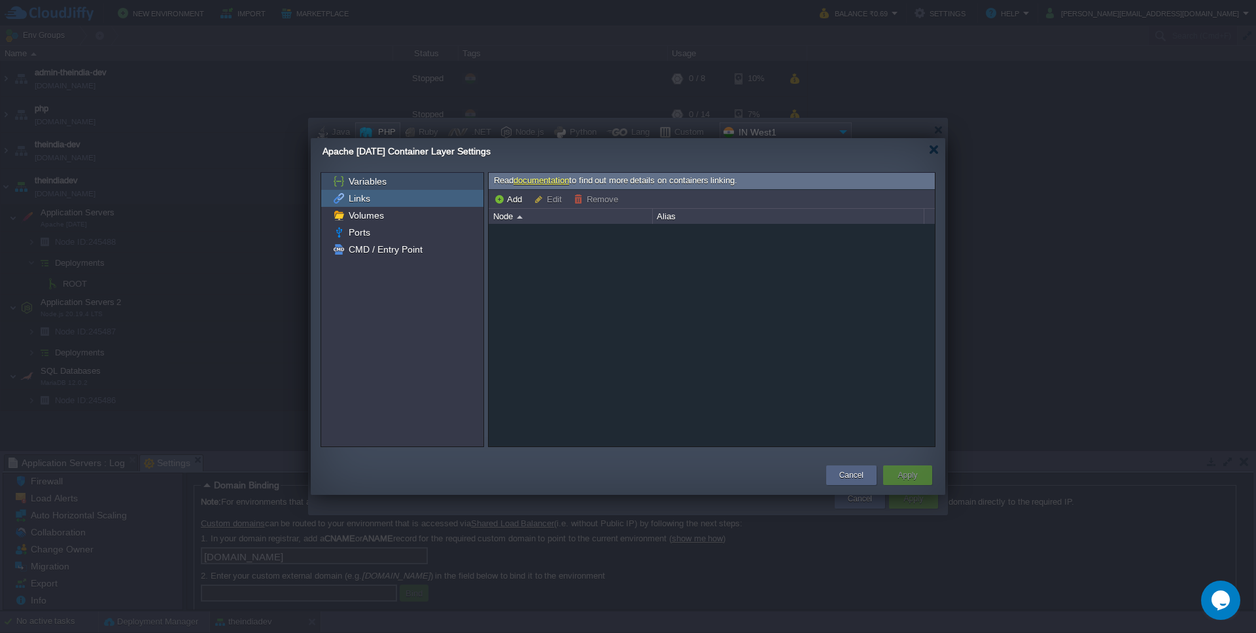
click at [423, 184] on div "Variables" at bounding box center [402, 181] width 162 height 17
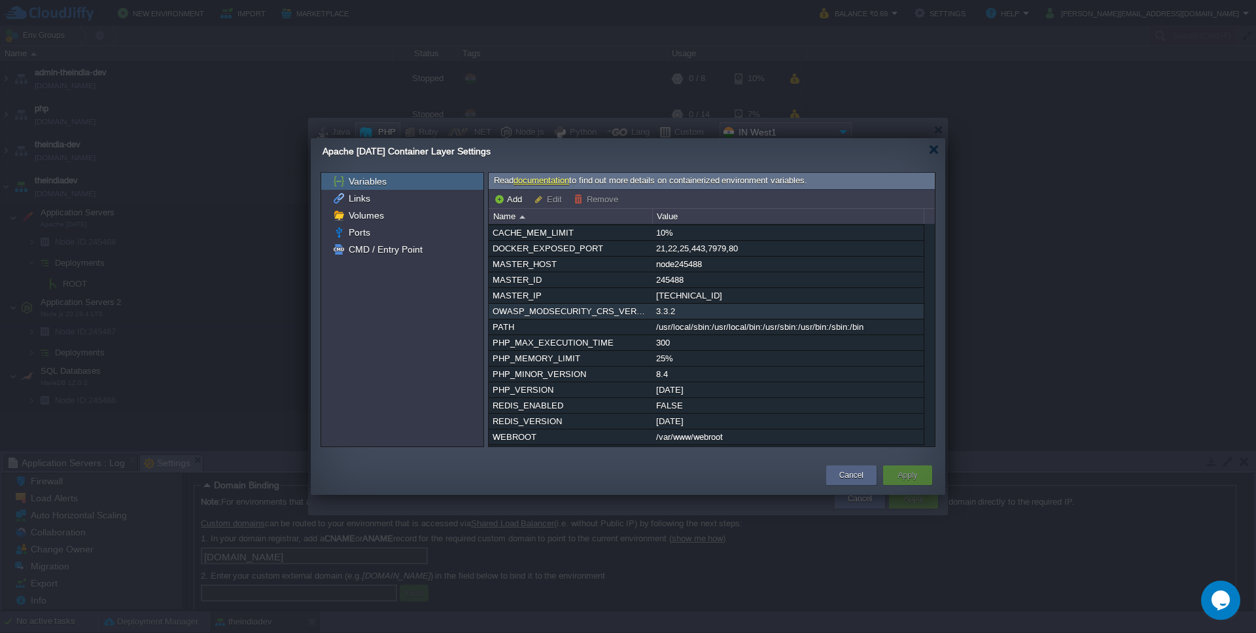
scroll to position [0, 0]
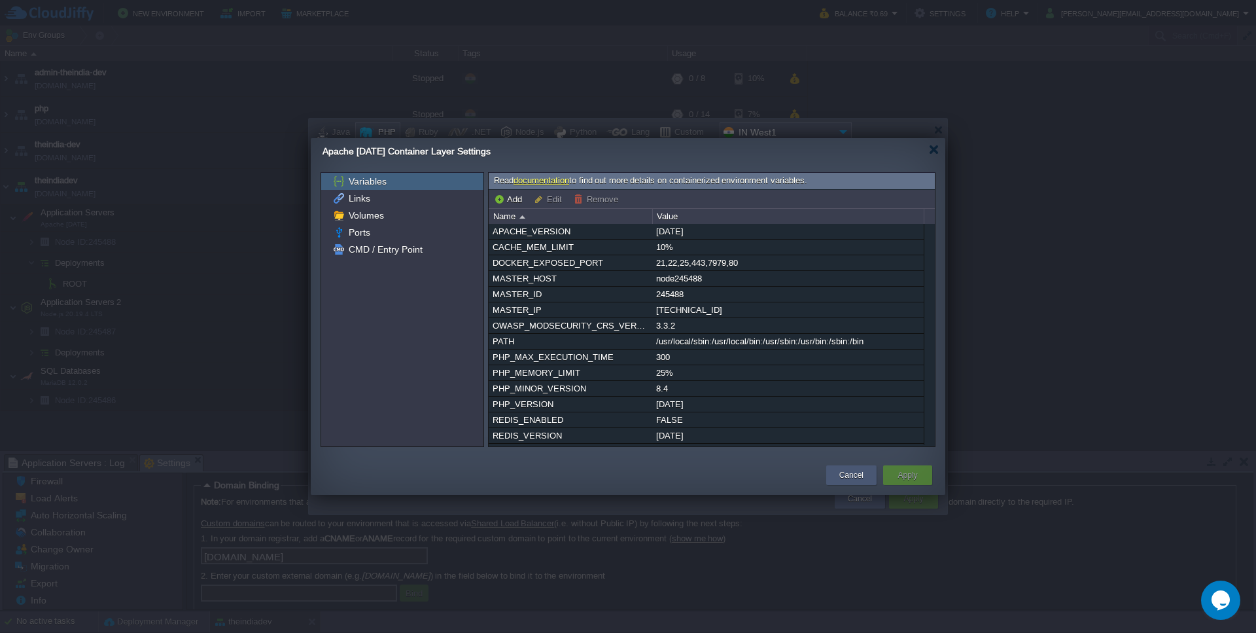
click at [845, 475] on button "Cancel" at bounding box center [852, 474] width 24 height 13
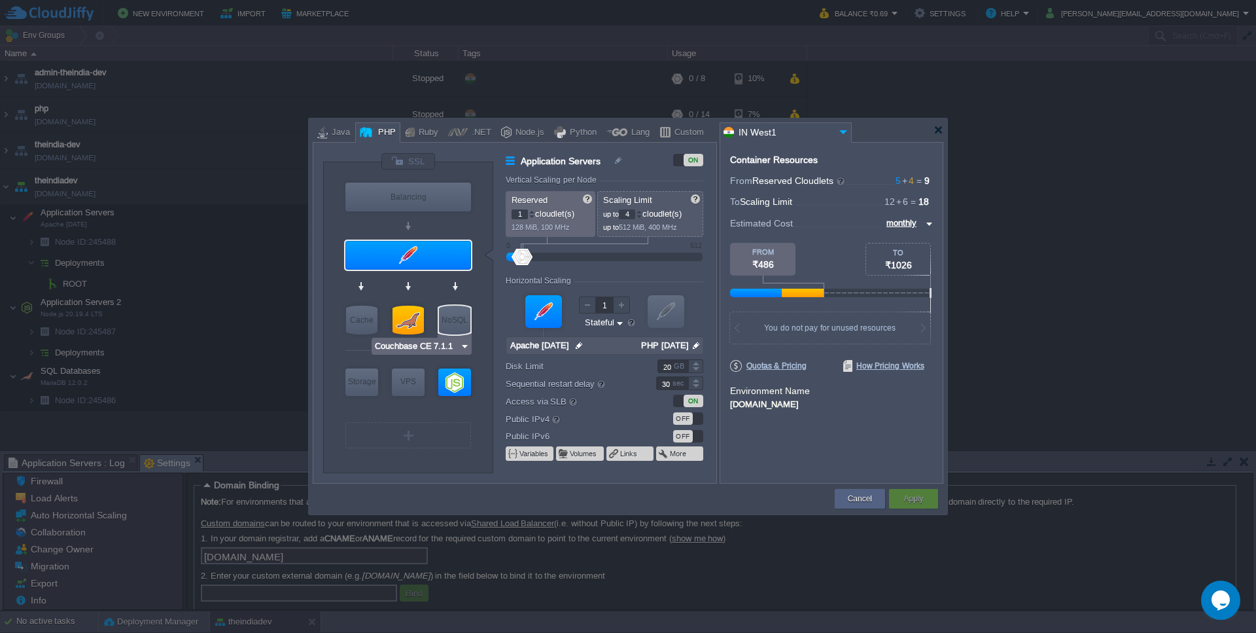
type input "Node.js 20.19.4 LTS"
click at [459, 381] on div at bounding box center [454, 381] width 33 height 27
type input "Application Servers 2"
type input "4"
type input "8"
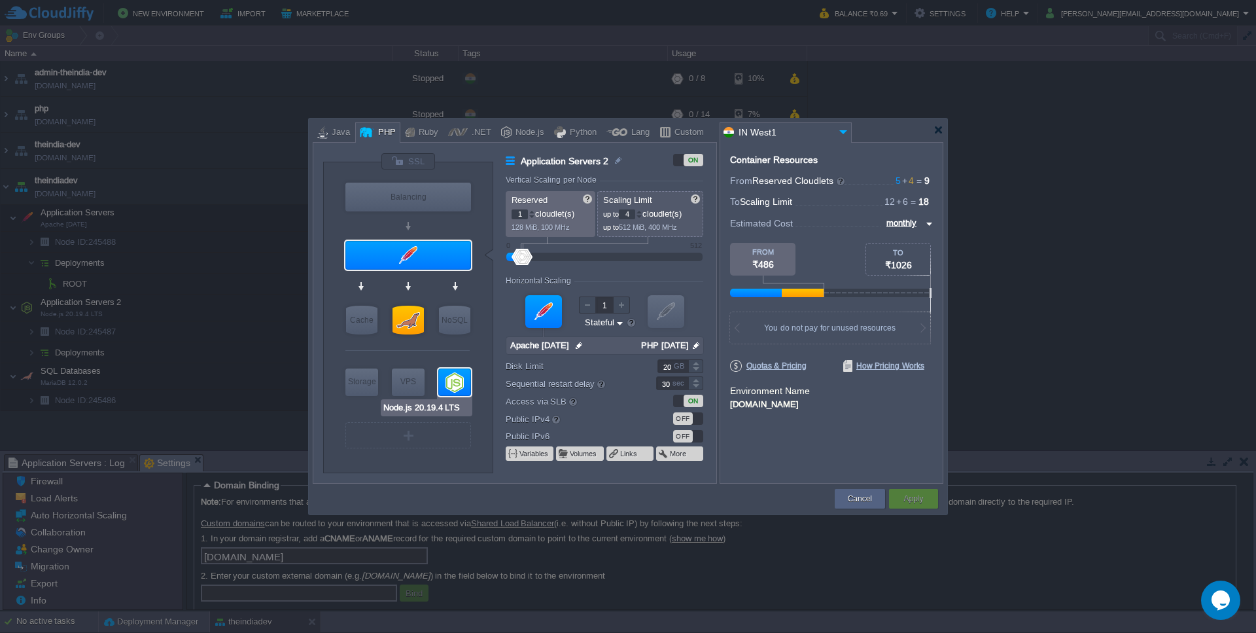
type input "Node.js 20.19...."
type input "null"
type input "20.19.4-pm2"
type input "Apache [DATE]"
click at [407, 256] on div at bounding box center [408, 255] width 126 height 29
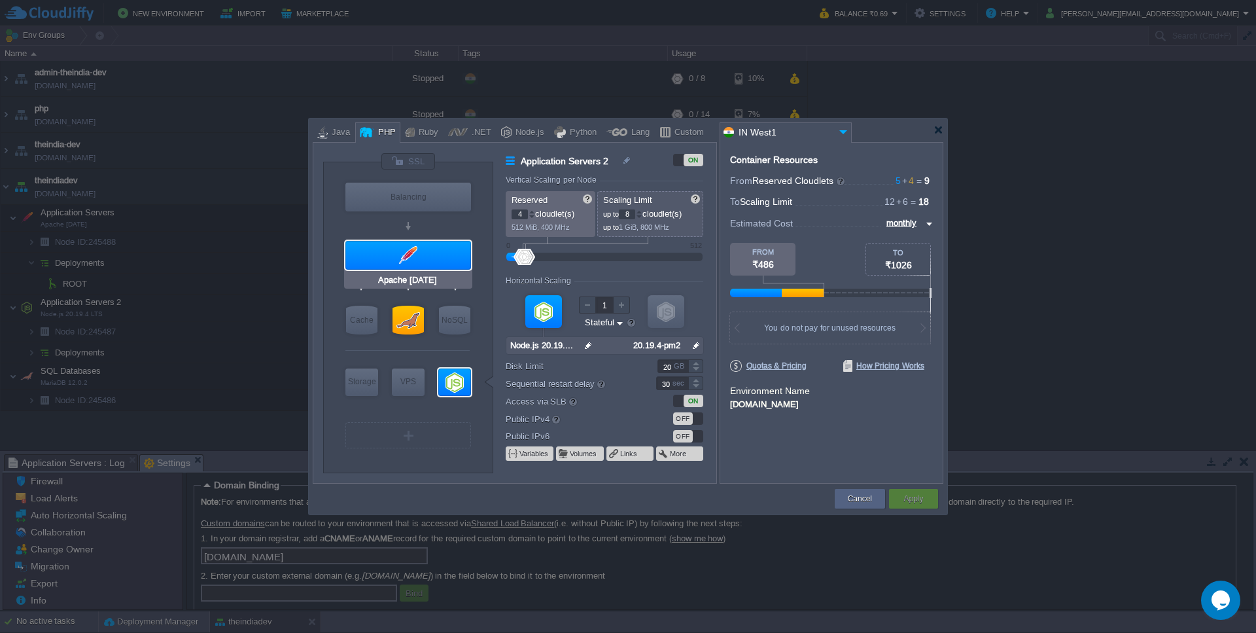
type input "Application Servers"
type input "1"
type input "4"
type input "Apache [DATE]"
type input "null"
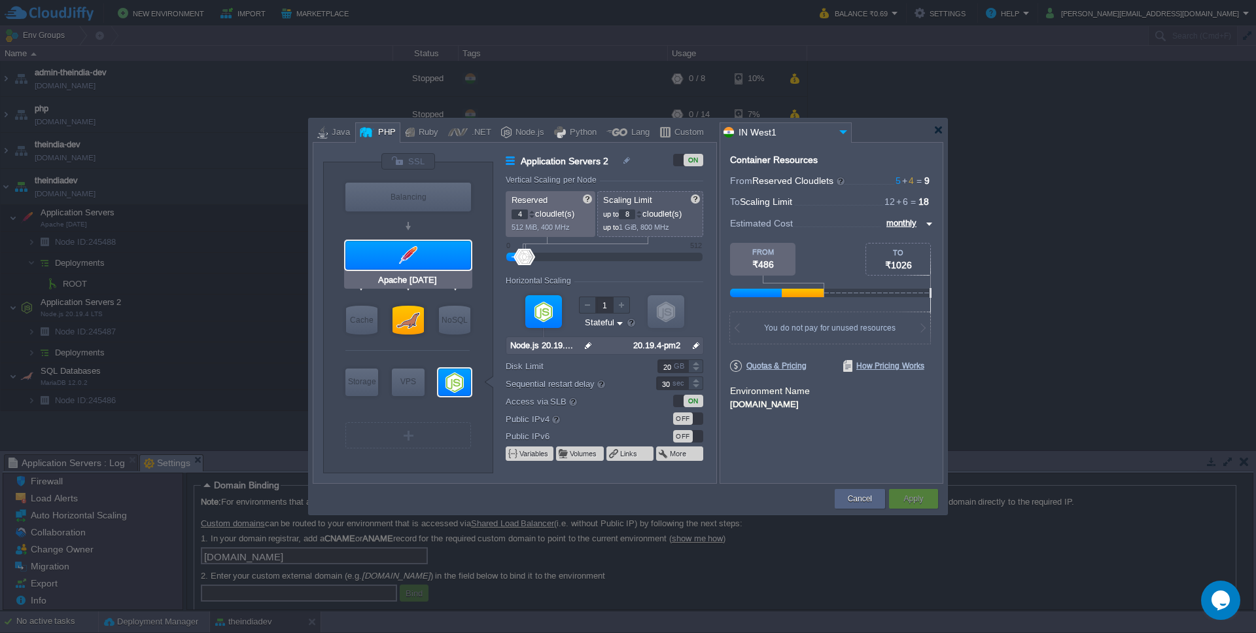
type input "PHP [DATE]"
click at [574, 455] on button "Volumes" at bounding box center [584, 453] width 28 height 10
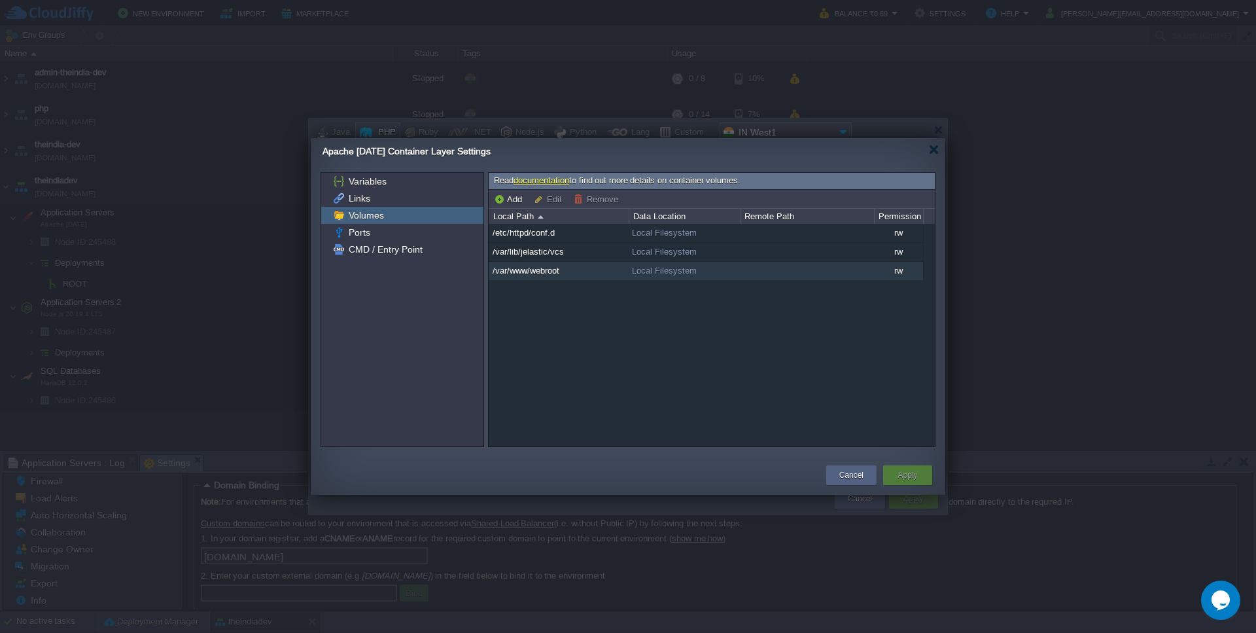
click at [534, 268] on span "/var/www/webroot" at bounding box center [526, 270] width 70 height 11
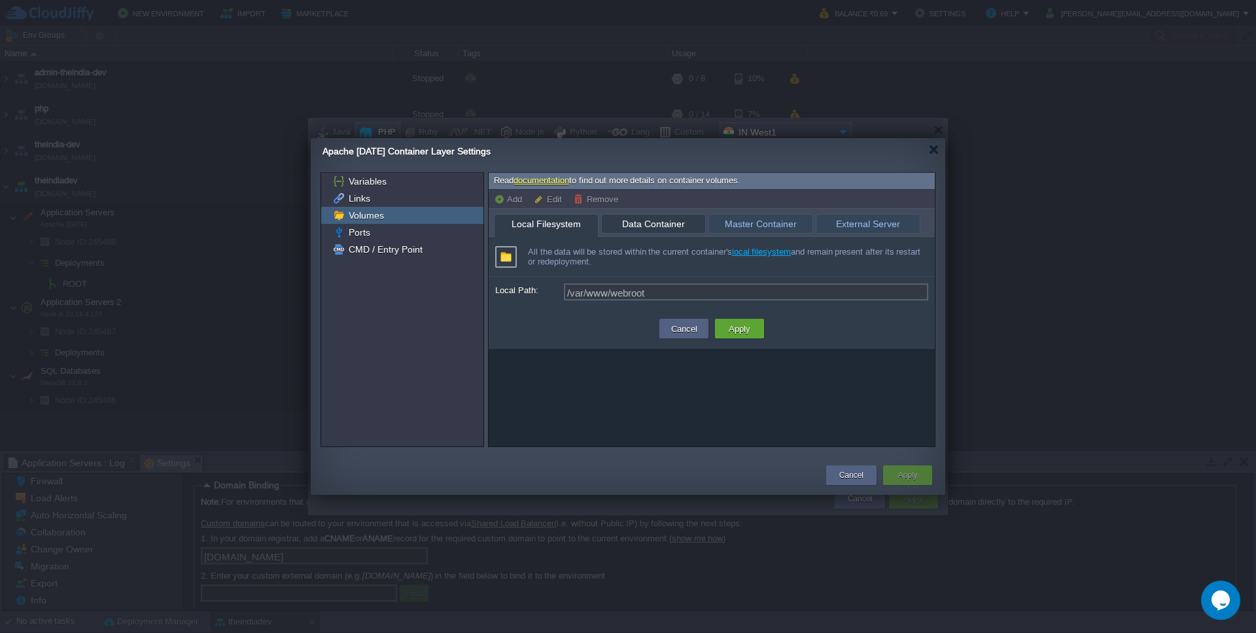
click at [661, 225] on span "Data Container" at bounding box center [654, 224] width 90 height 18
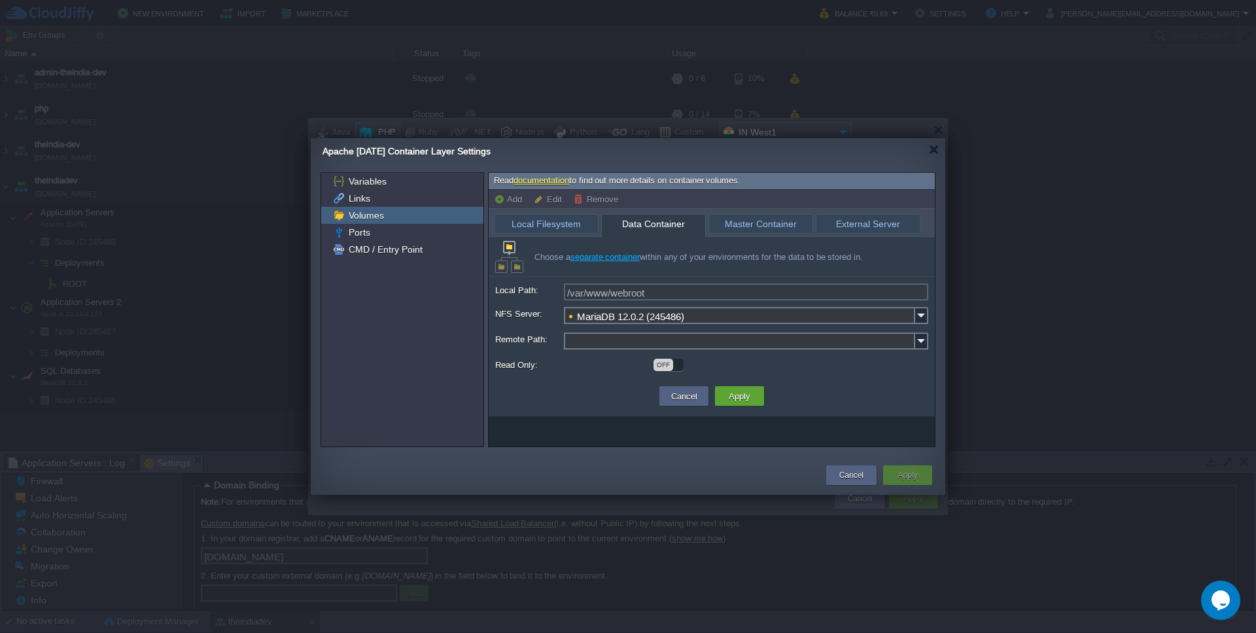
click at [692, 320] on input "MariaDB 12.0.2 (245486)" at bounding box center [739, 315] width 351 height 17
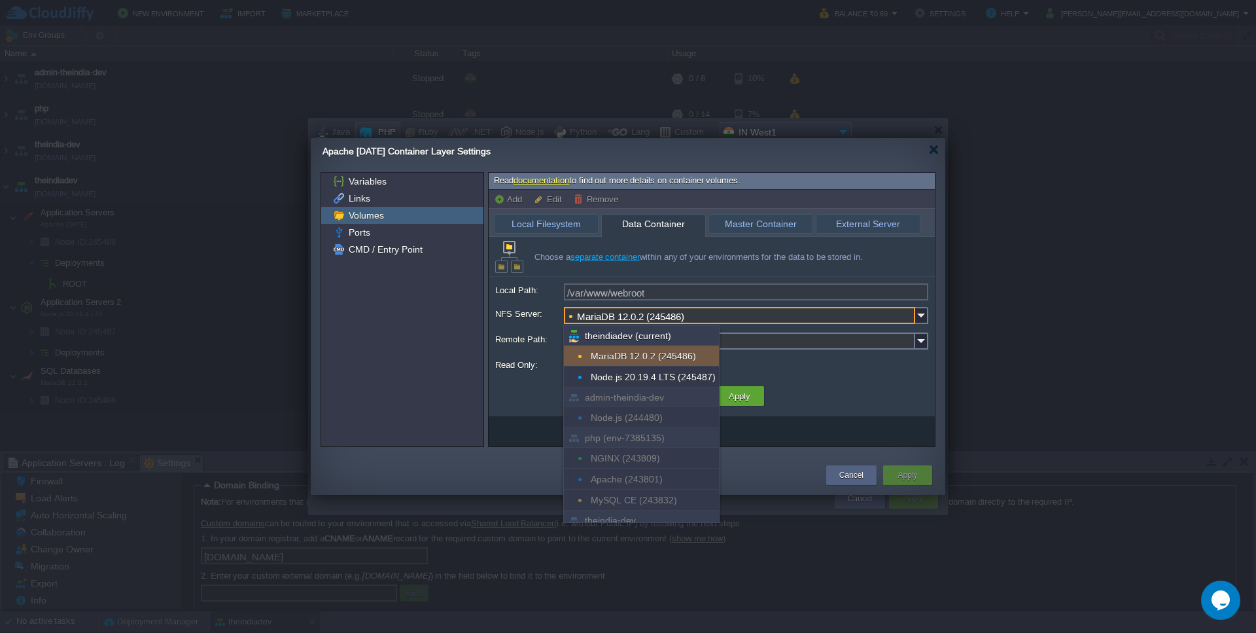
click at [787, 391] on td "Cancel Apply" at bounding box center [712, 396] width 440 height 24
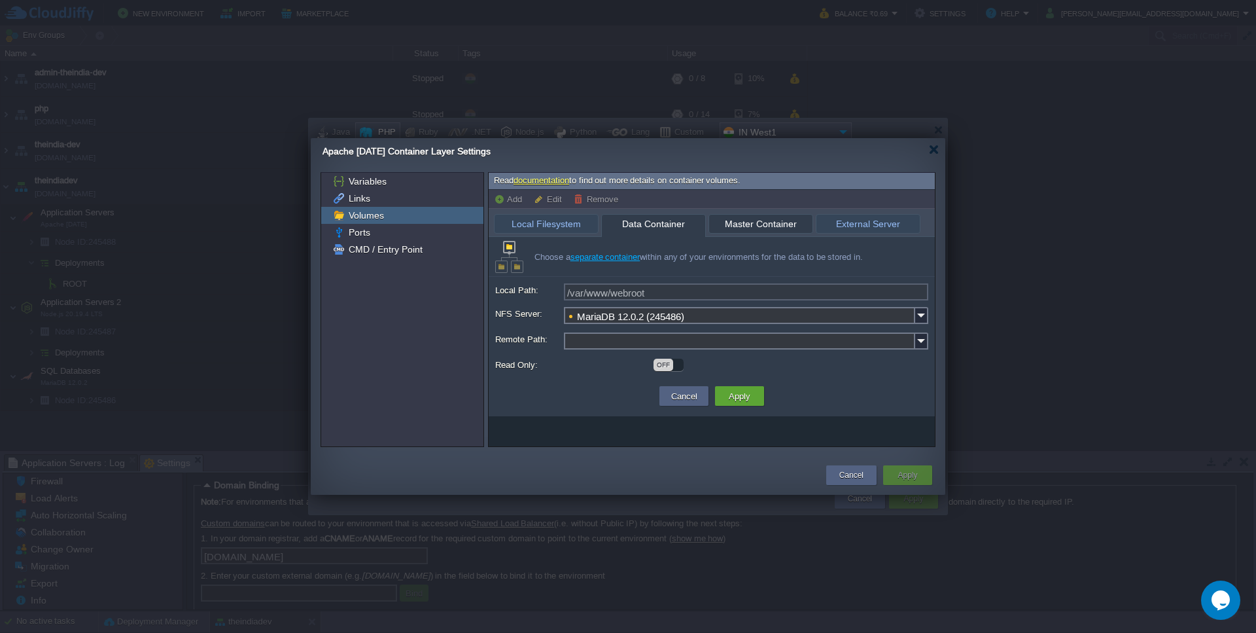
type input "Apache [DATE] (245488)"
type input "/var/www/webroot"
click at [764, 232] on span "Master Container" at bounding box center [761, 224] width 90 height 18
click at [832, 224] on span "External Server" at bounding box center [868, 224] width 90 height 18
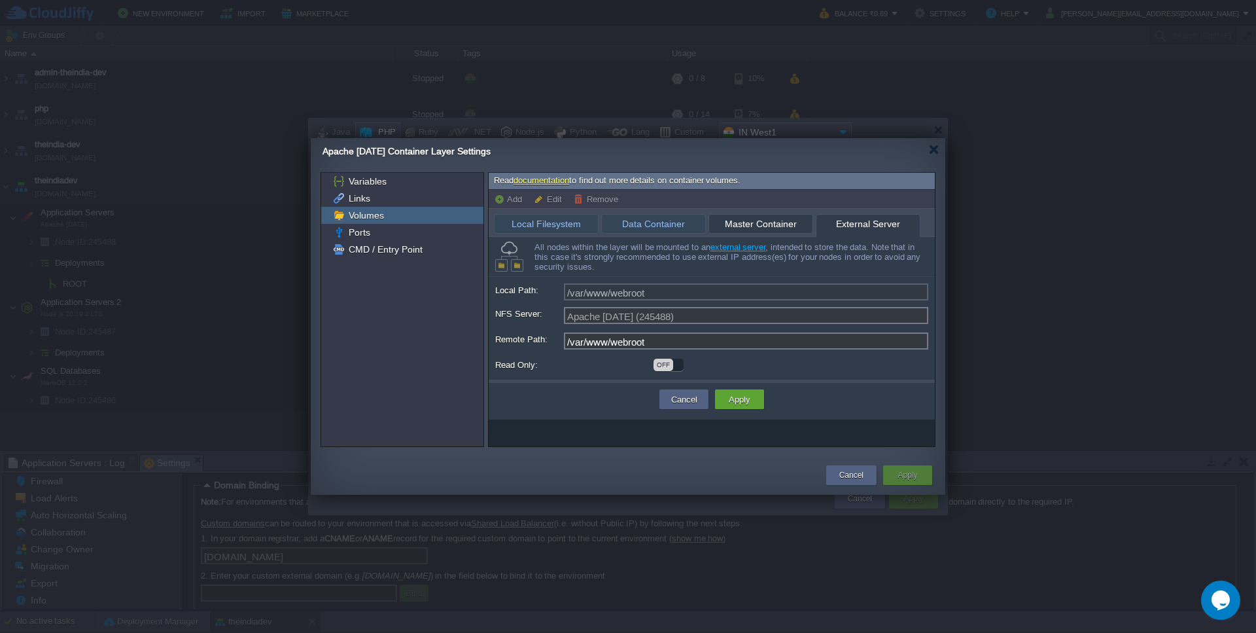
click at [768, 221] on span "Master Container" at bounding box center [761, 224] width 90 height 18
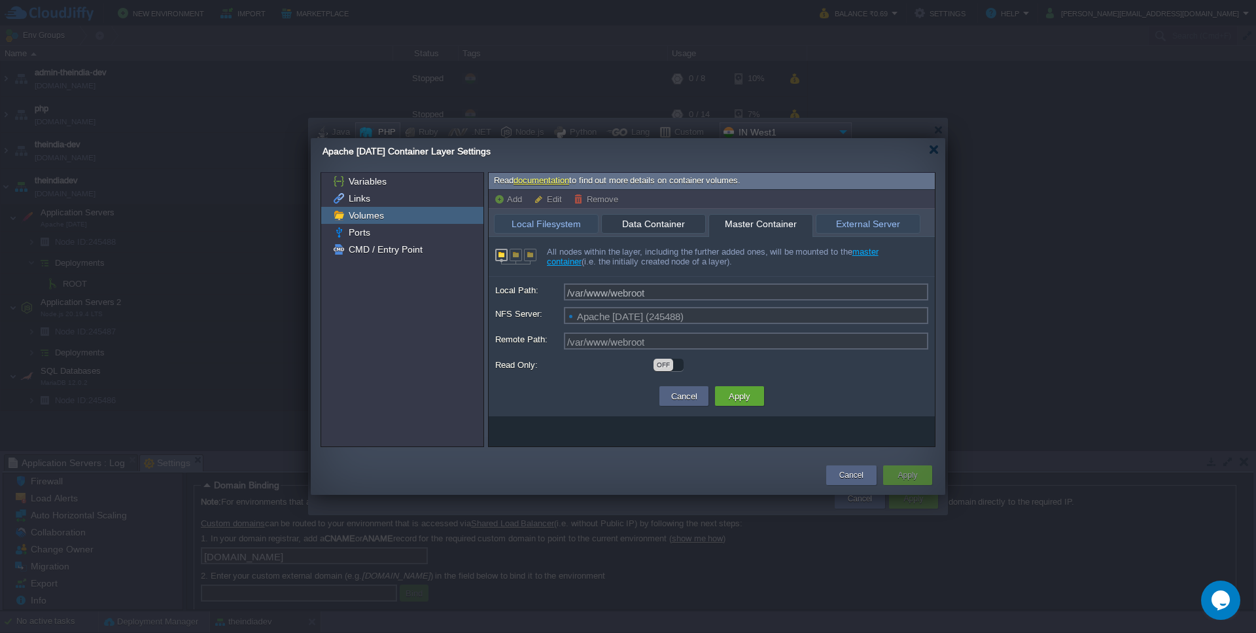
type input "MariaDB 12.0.2 (245486)"
click at [669, 220] on span "Data Container" at bounding box center [654, 224] width 90 height 19
click at [557, 220] on span "Local Filesystem" at bounding box center [546, 224] width 90 height 18
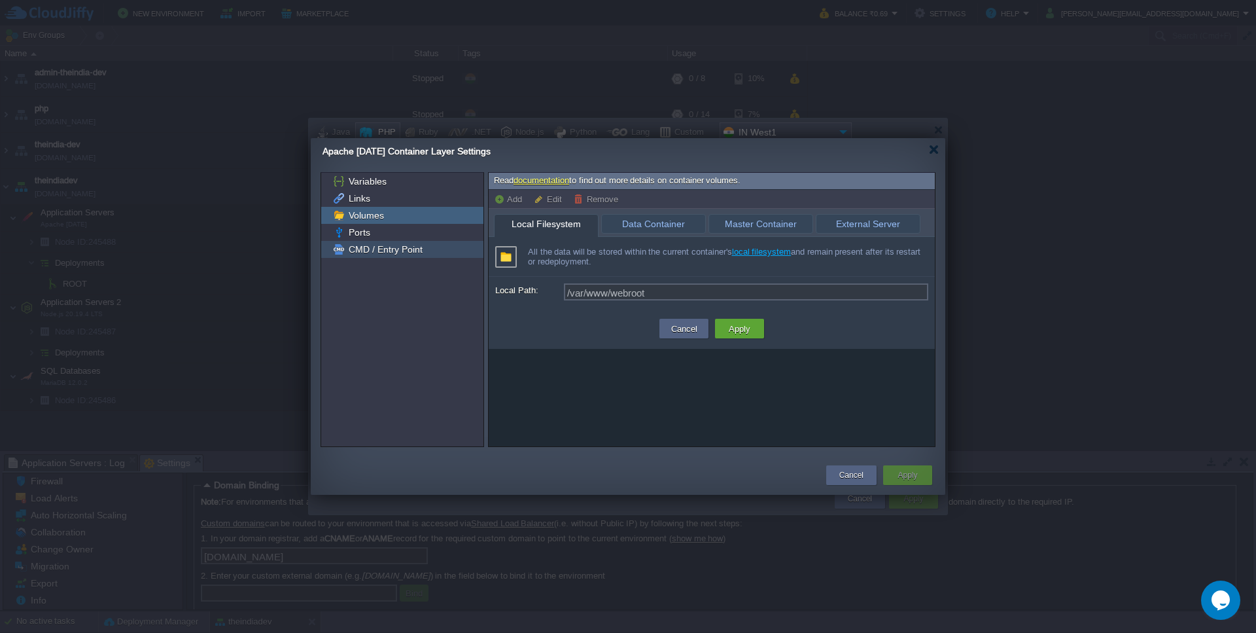
click at [360, 249] on span "CMD / Entry Point" at bounding box center [385, 249] width 79 height 12
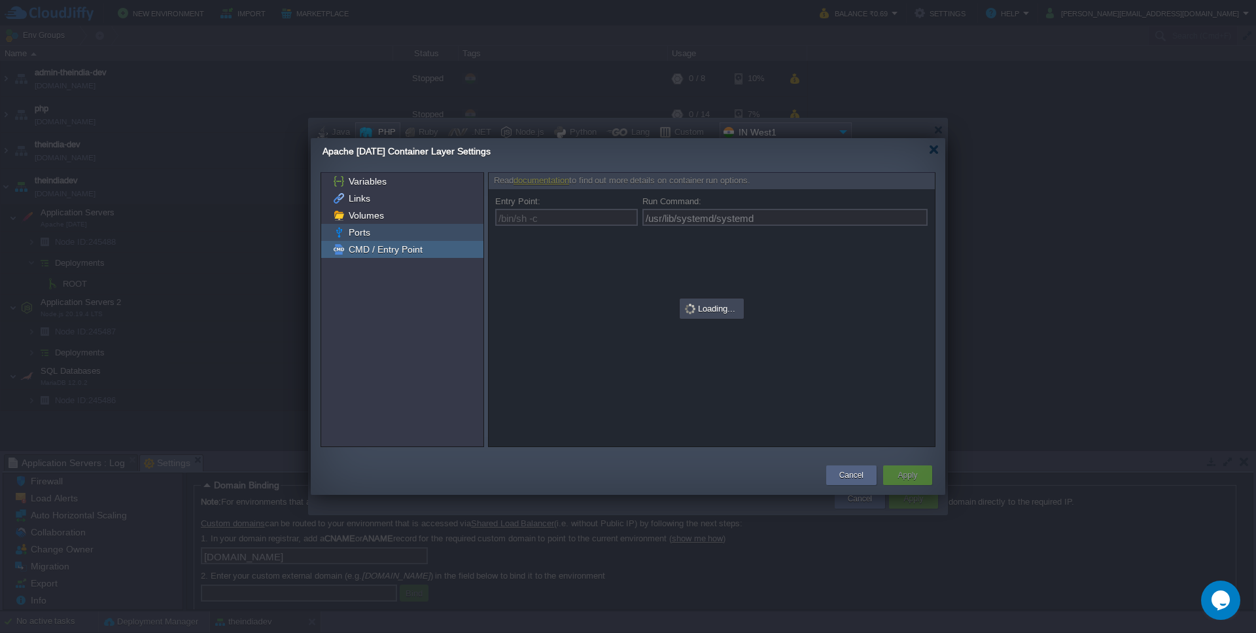
click at [365, 230] on span "Ports" at bounding box center [359, 232] width 26 height 12
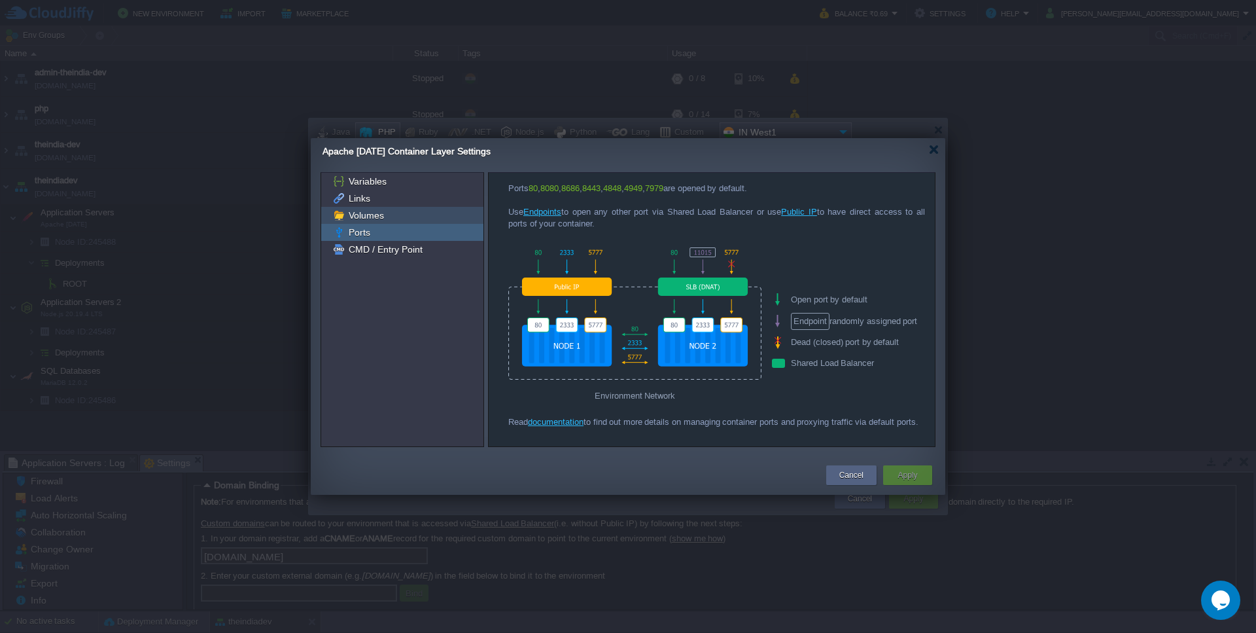
click at [356, 220] on span "Volumes" at bounding box center [366, 215] width 40 height 12
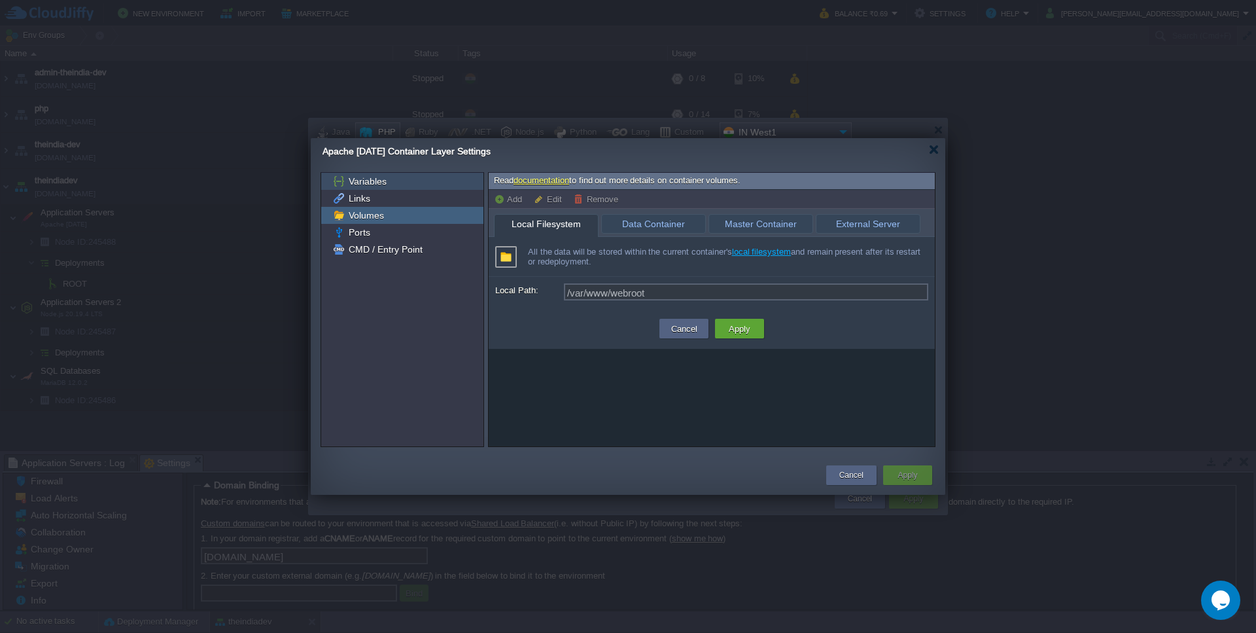
click at [368, 186] on span "Variables" at bounding box center [367, 181] width 43 height 12
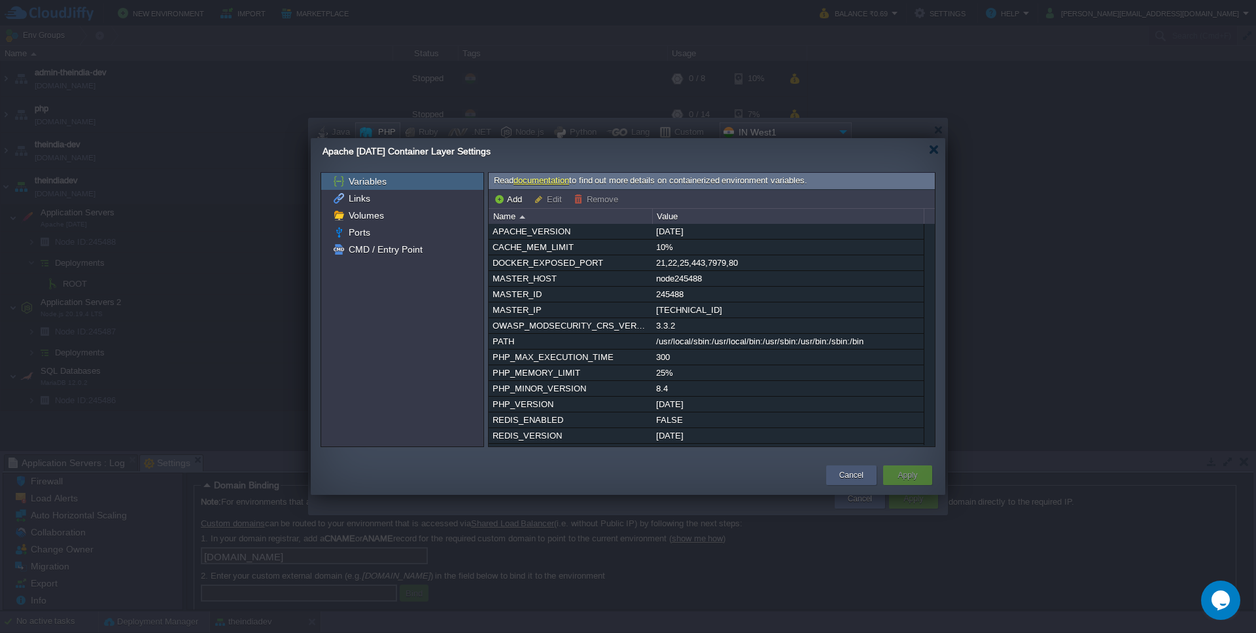
click at [840, 475] on button "Cancel" at bounding box center [852, 474] width 24 height 13
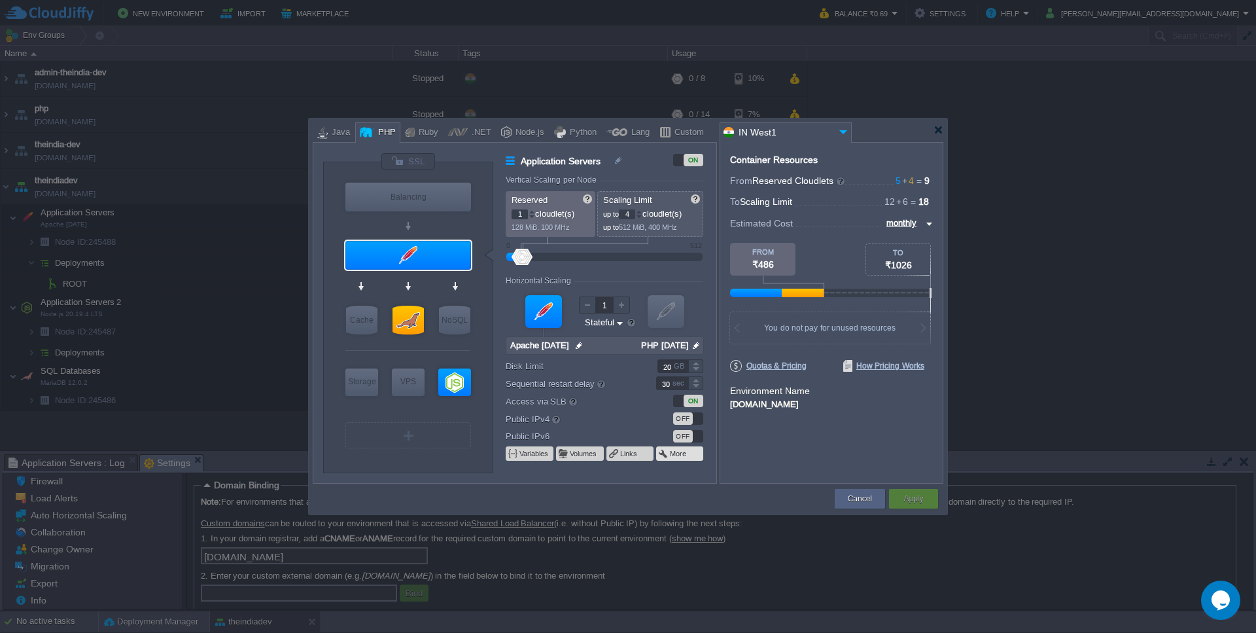
click at [683, 459] on button "More" at bounding box center [679, 453] width 18 height 10
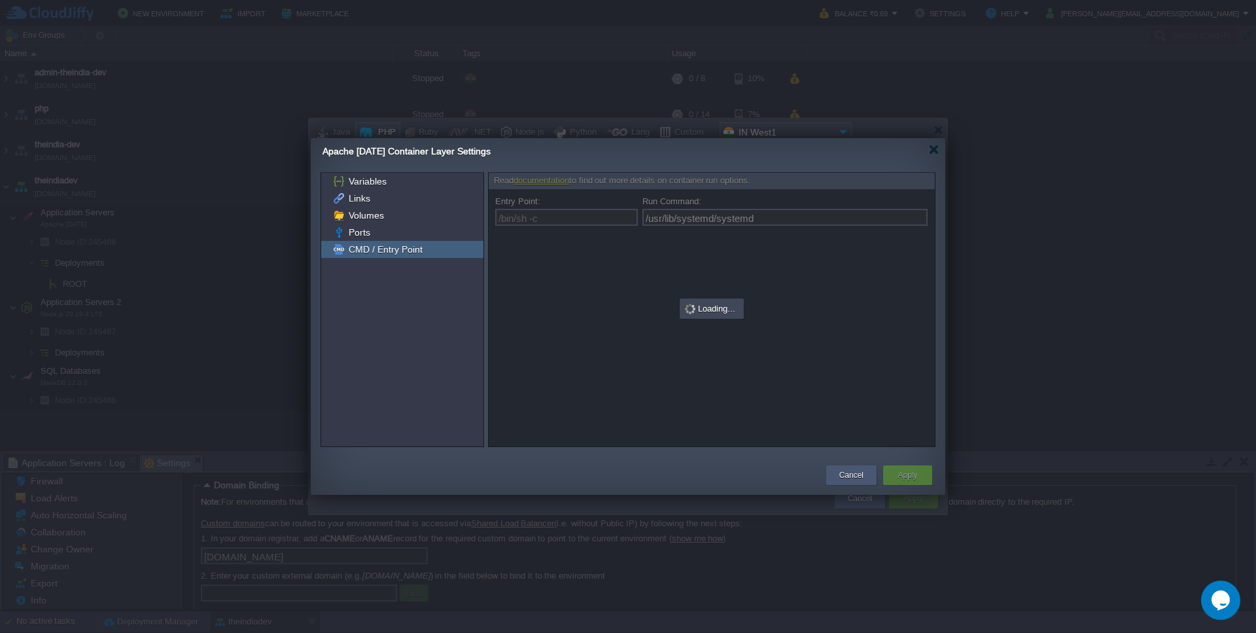
click at [835, 472] on div "Cancel" at bounding box center [851, 475] width 50 height 20
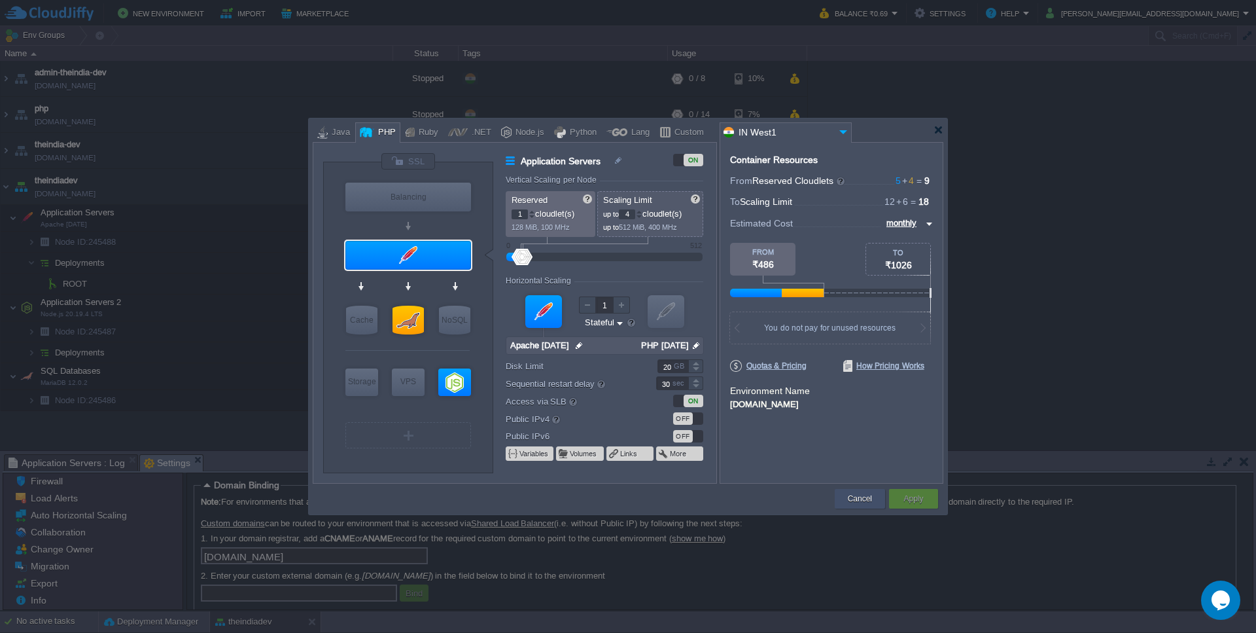
click at [858, 489] on div "Cancel" at bounding box center [860, 499] width 31 height 20
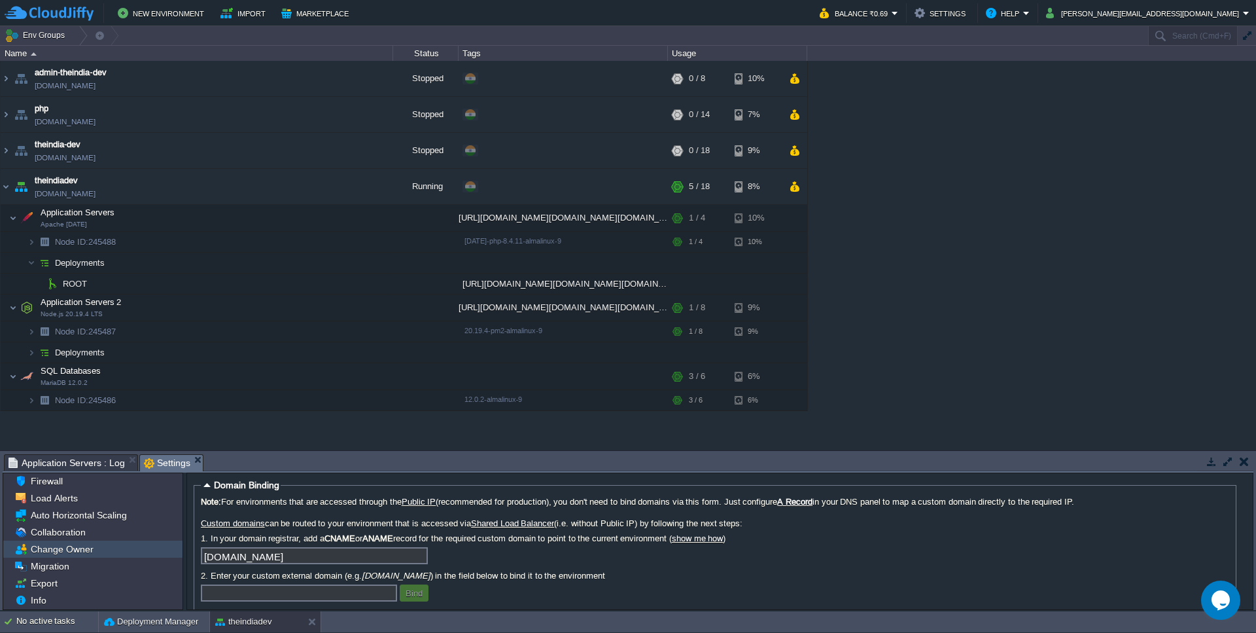
click at [61, 542] on div "Change Owner" at bounding box center [92, 548] width 179 height 17
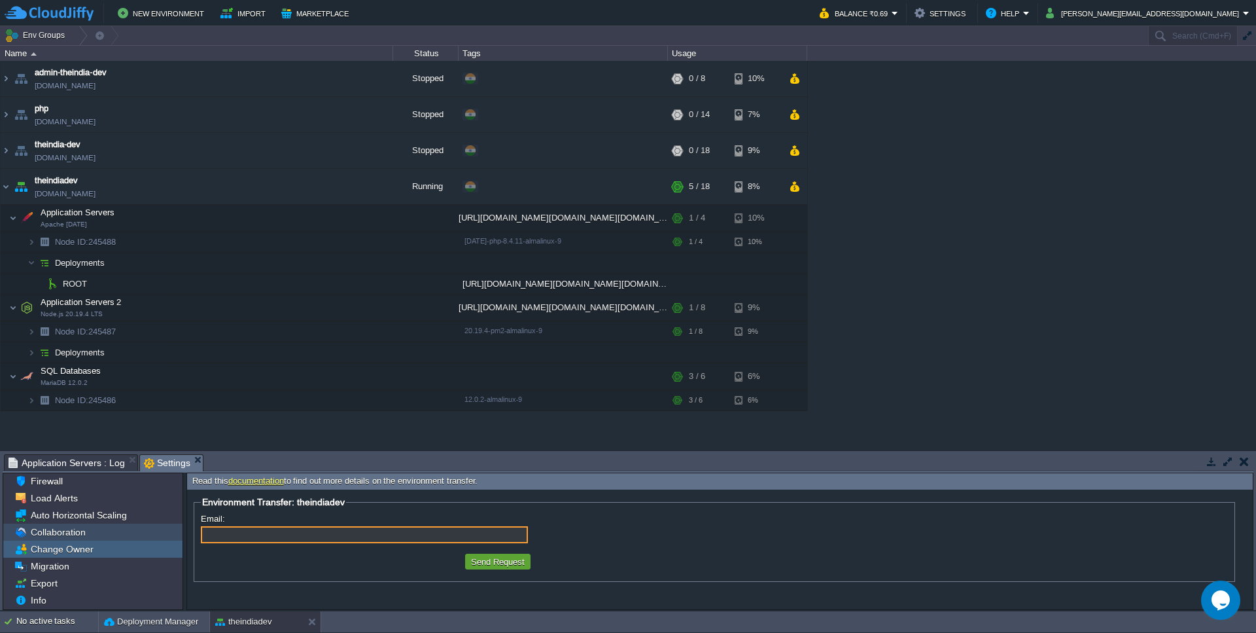
click at [70, 538] on span "Collaboration" at bounding box center [58, 532] width 60 height 12
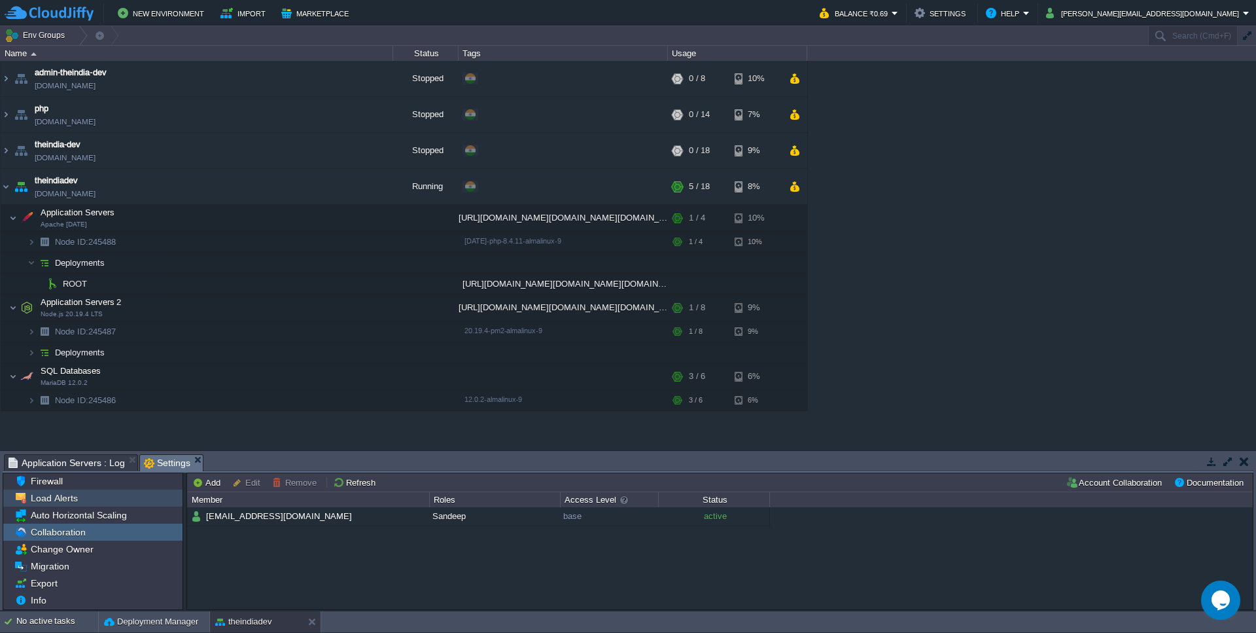
click at [73, 500] on span "Load Alerts" at bounding box center [54, 498] width 52 height 12
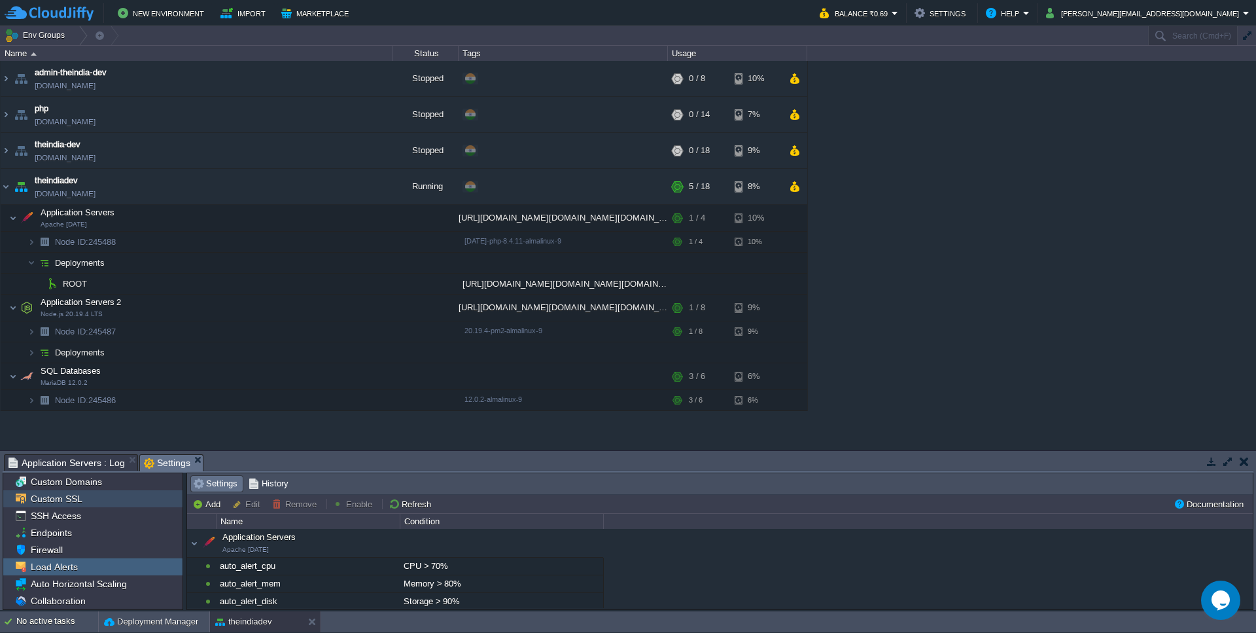
click at [96, 495] on div "Custom SSL" at bounding box center [92, 498] width 179 height 17
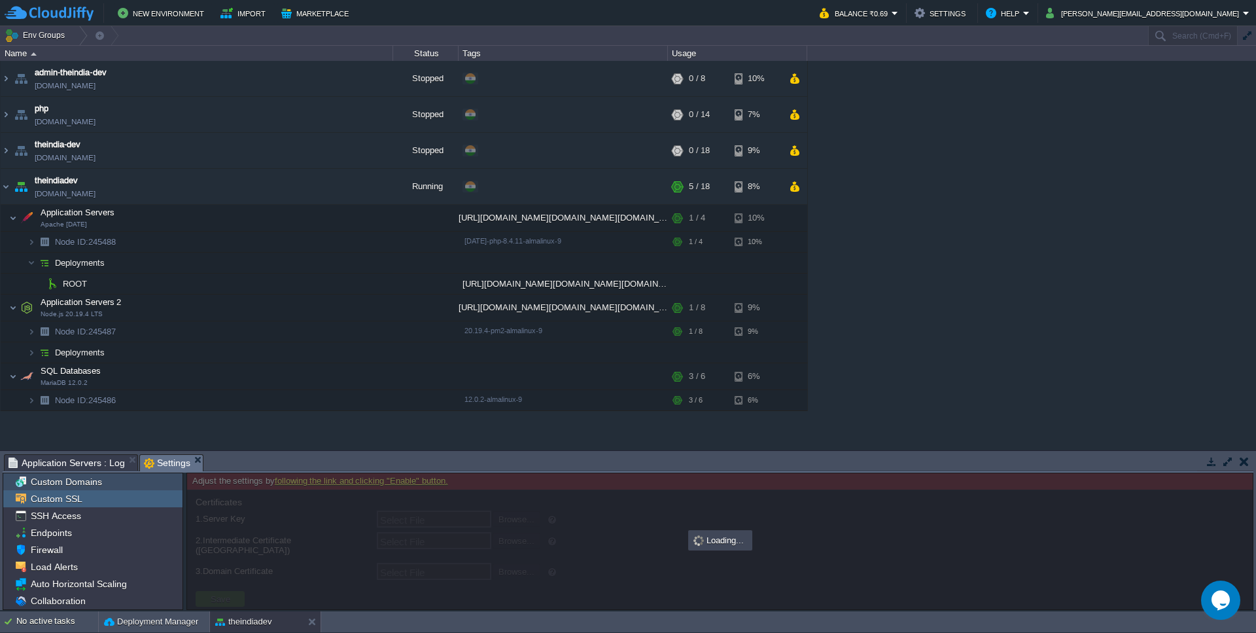
type input "Select File"
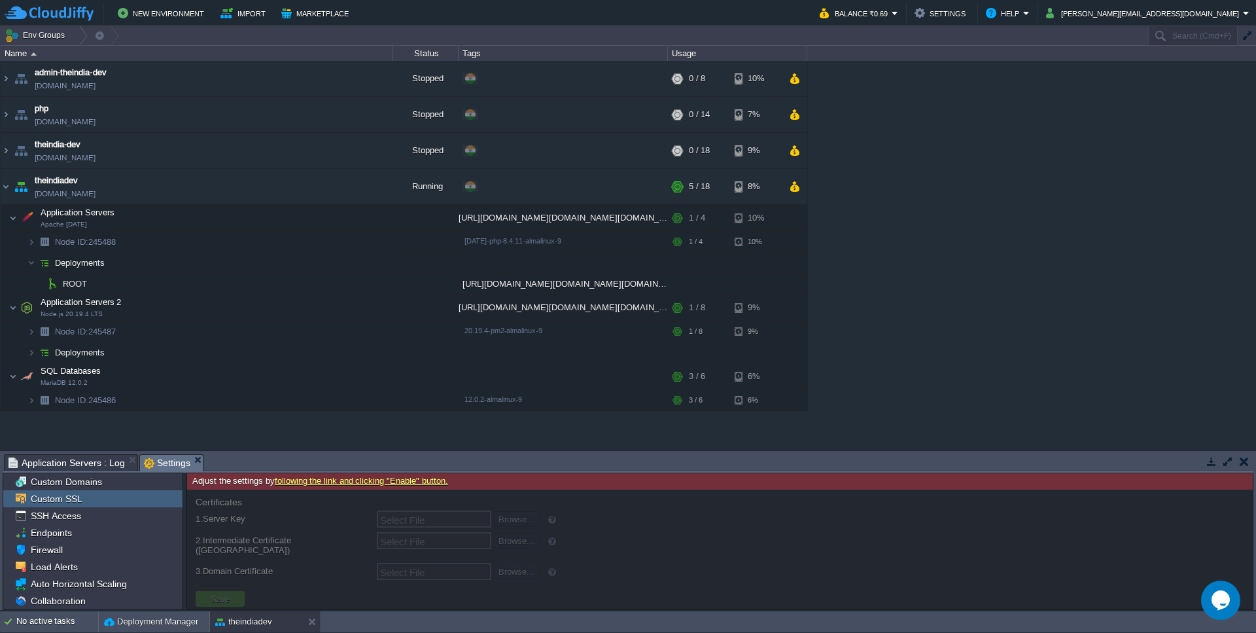
click at [63, 493] on div "Custom SSL" at bounding box center [92, 498] width 179 height 17
click at [70, 484] on span "Custom Domains" at bounding box center [66, 482] width 76 height 12
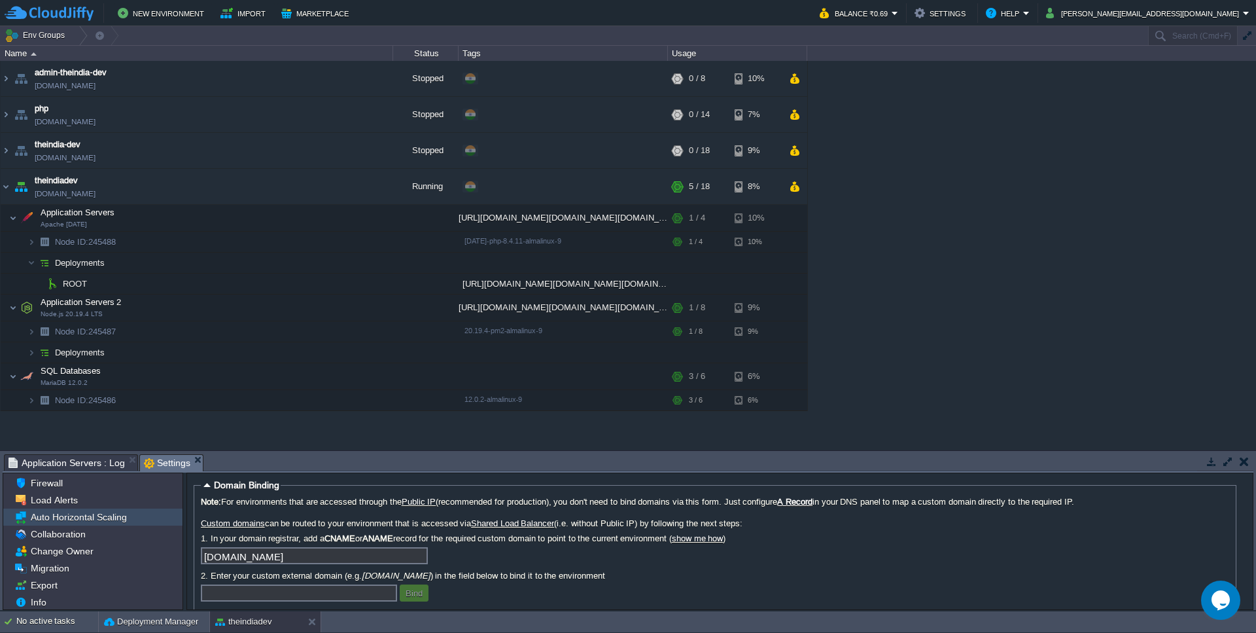
scroll to position [69, 0]
click at [56, 605] on div "Info" at bounding box center [92, 600] width 179 height 17
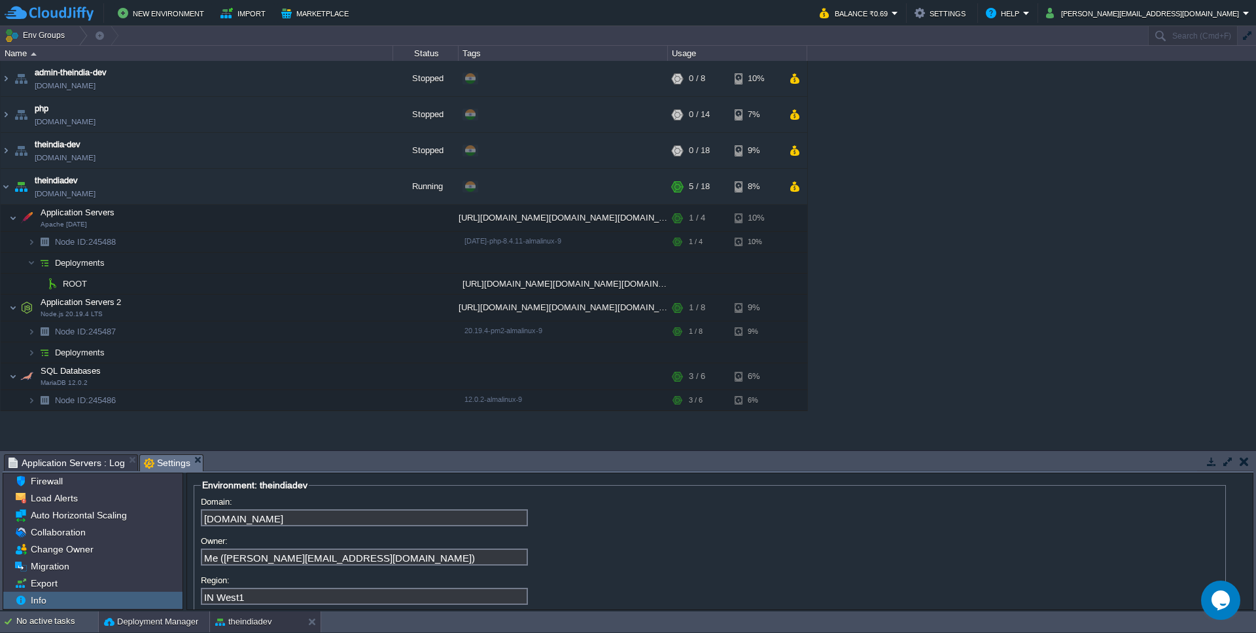
click at [128, 617] on button "Deployment Manager" at bounding box center [151, 621] width 94 height 13
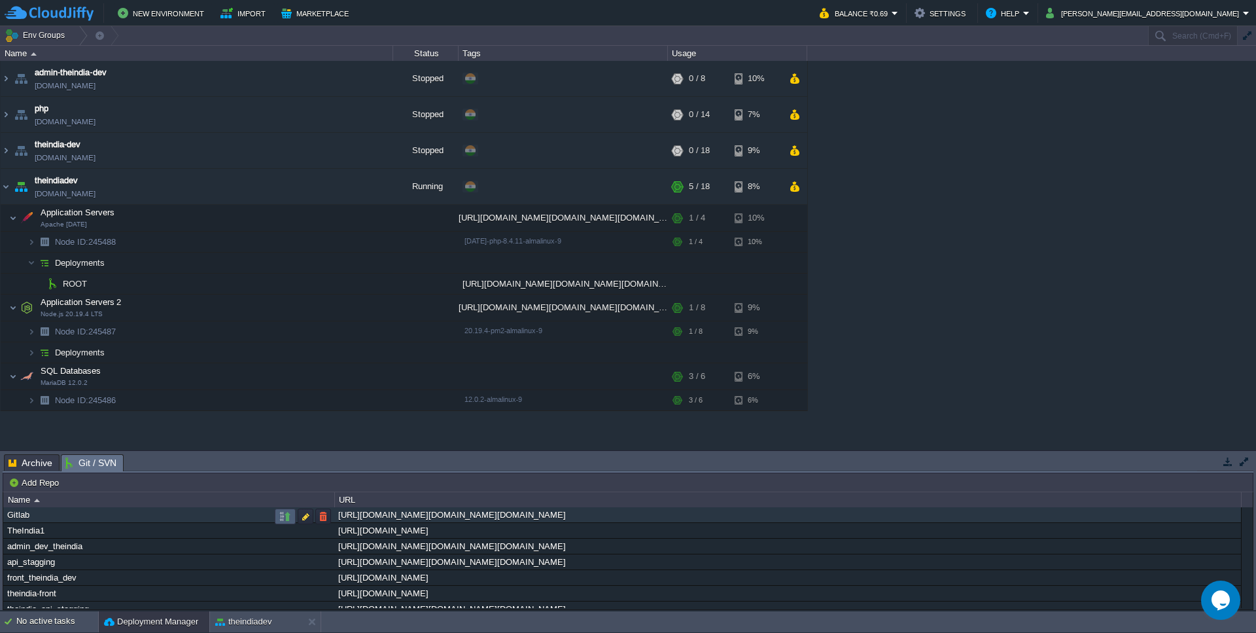
click at [276, 521] on td at bounding box center [285, 516] width 21 height 16
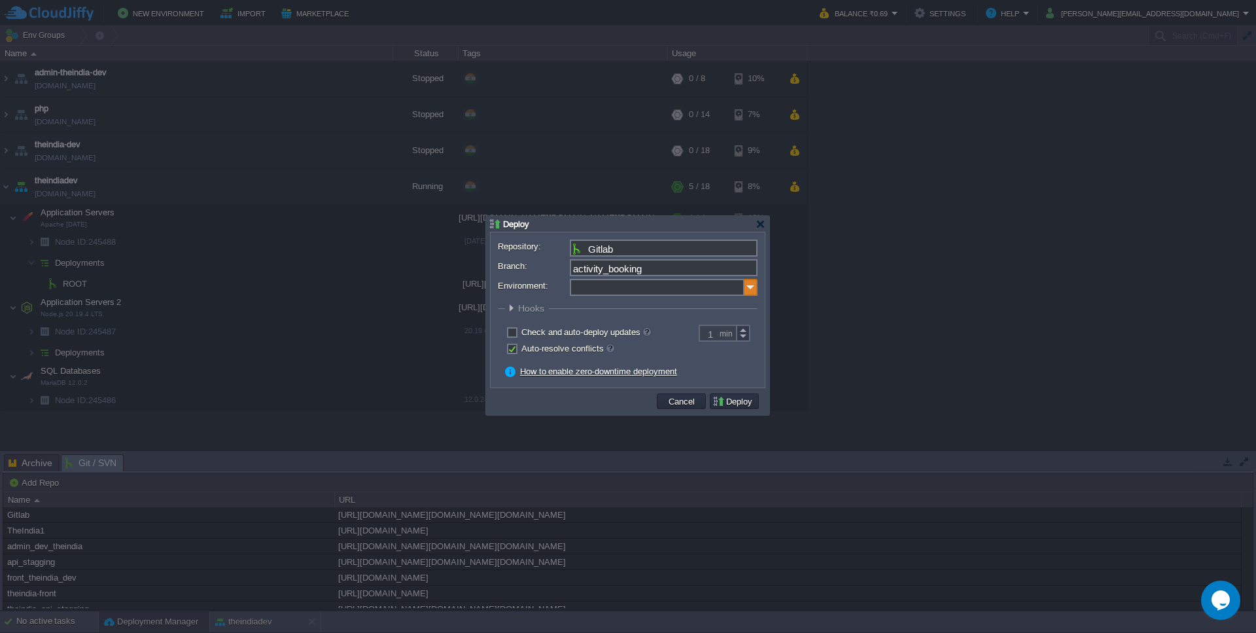
click at [752, 292] on img at bounding box center [751, 287] width 13 height 17
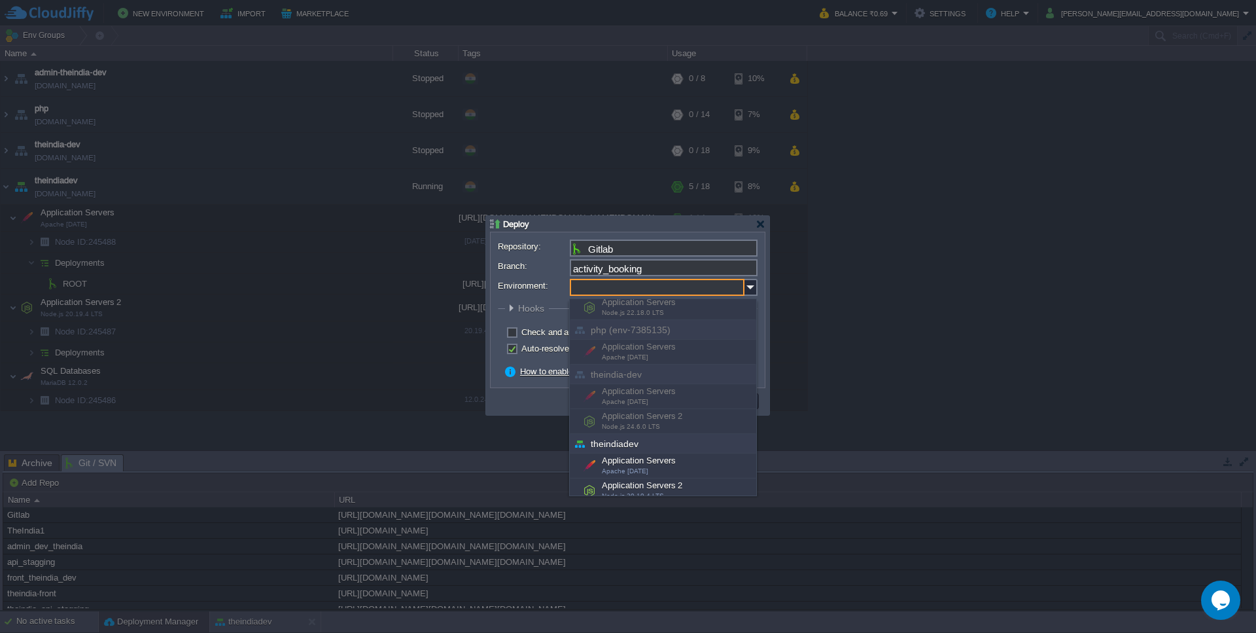
scroll to position [31, 0]
click at [656, 461] on div "Application Servers Apache [DATE]" at bounding box center [663, 458] width 186 height 25
type input "Application Servers (theindiadev)"
type input "ROOT-435"
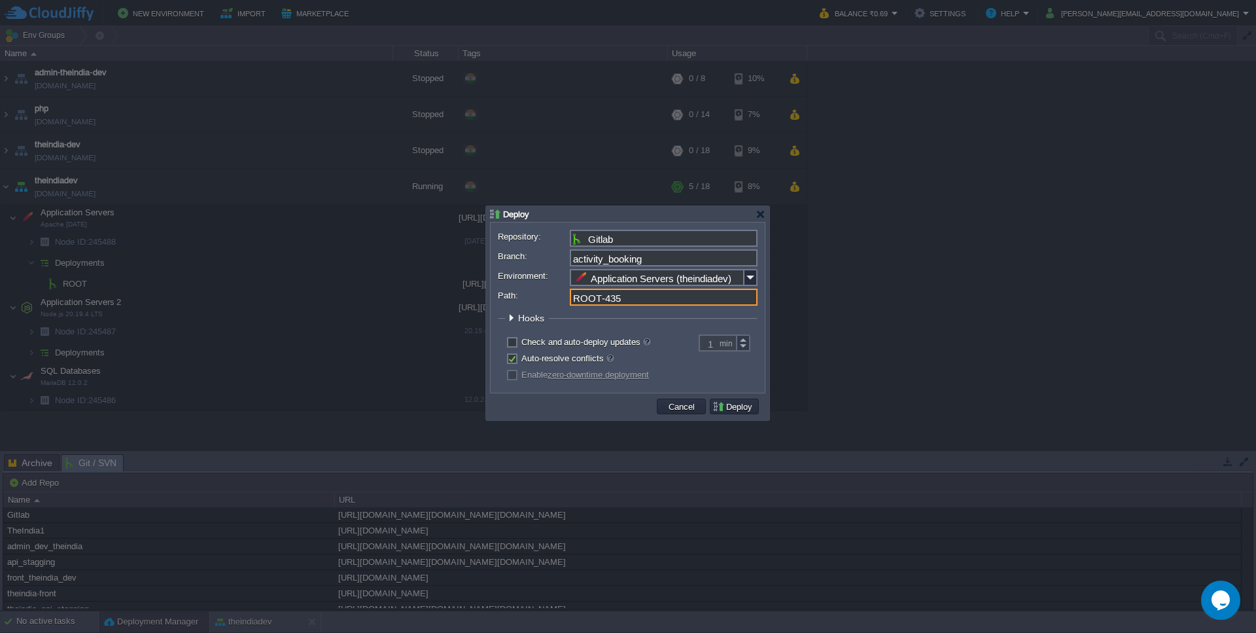
click at [635, 294] on input "ROOT-435" at bounding box center [664, 297] width 188 height 17
click at [739, 406] on button "Deploy" at bounding box center [735, 406] width 44 height 12
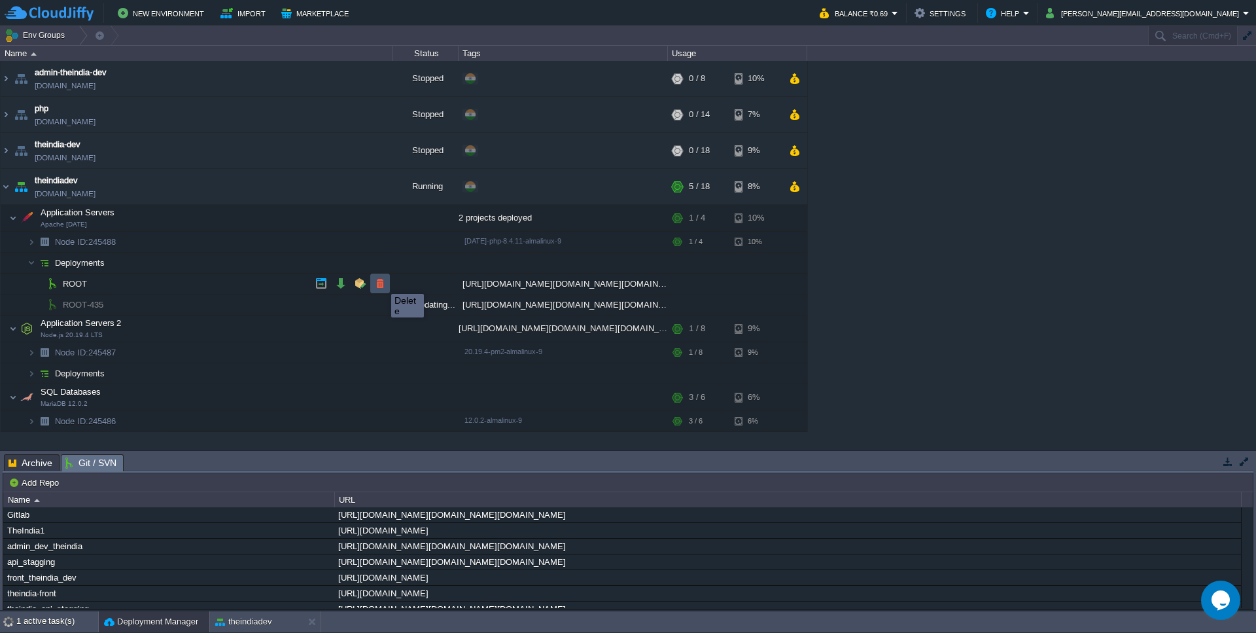
click at [381, 282] on button "button" at bounding box center [380, 283] width 12 height 12
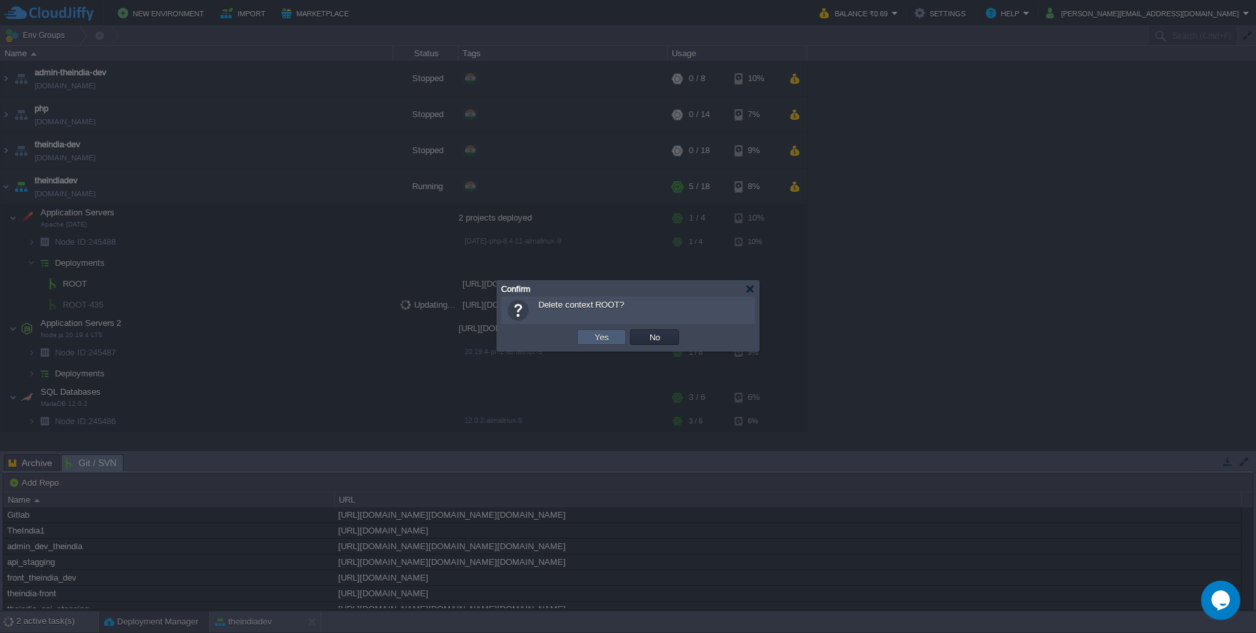
click at [587, 344] on td "Yes" at bounding box center [601, 337] width 49 height 16
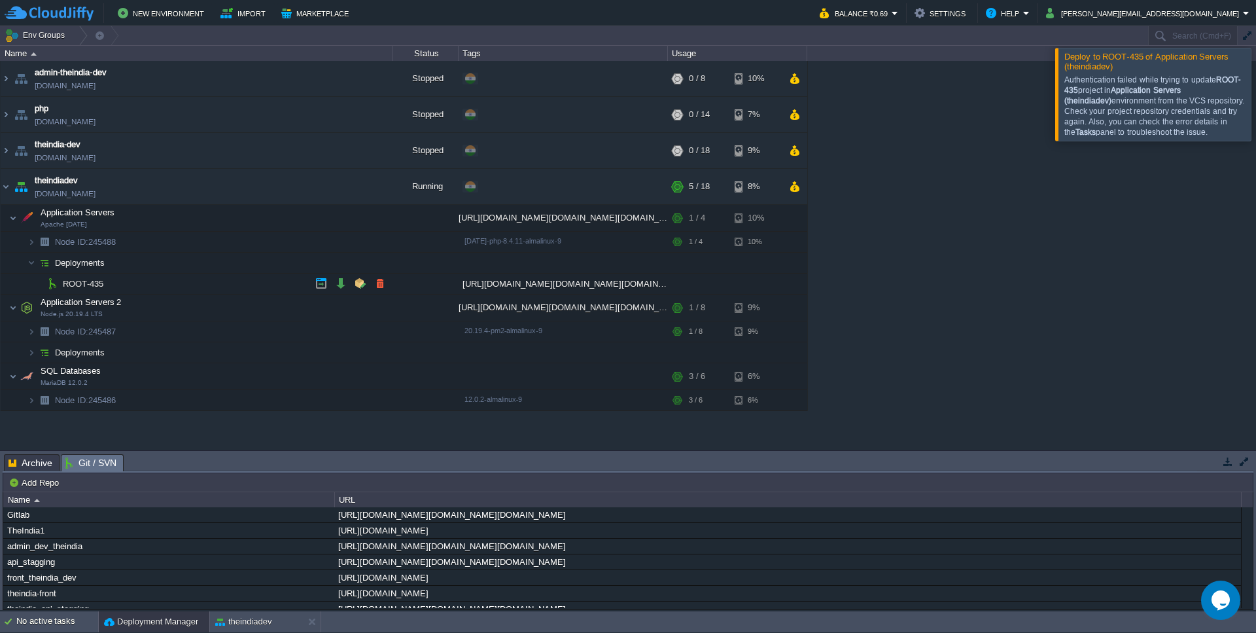
click at [93, 289] on span "ROOT-435" at bounding box center [84, 283] width 44 height 11
click at [320, 280] on button "button" at bounding box center [321, 283] width 12 height 12
click at [313, 245] on button "button" at bounding box center [315, 242] width 12 height 12
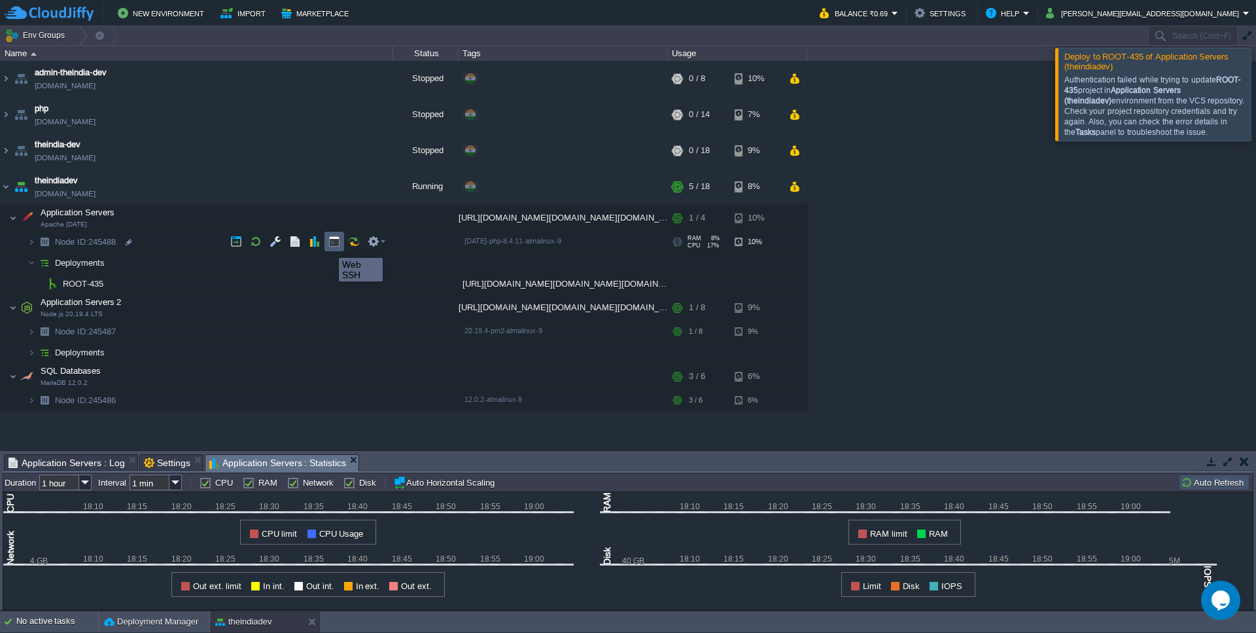
click at [329, 246] on button "button" at bounding box center [334, 242] width 12 height 12
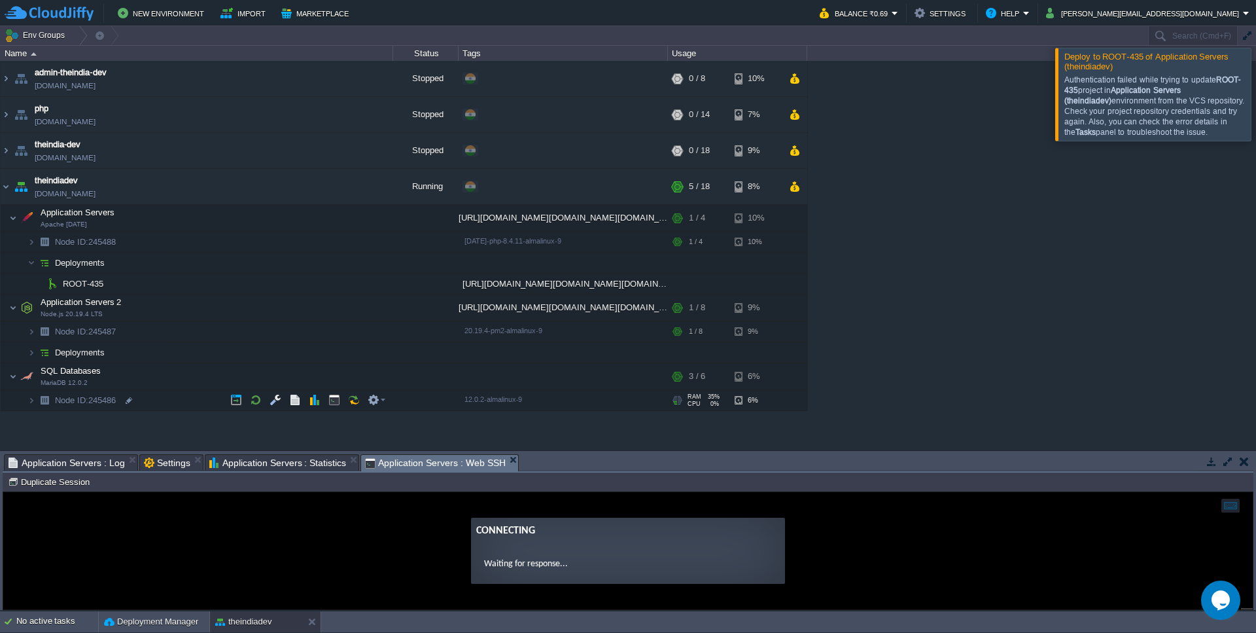
scroll to position [0, 0]
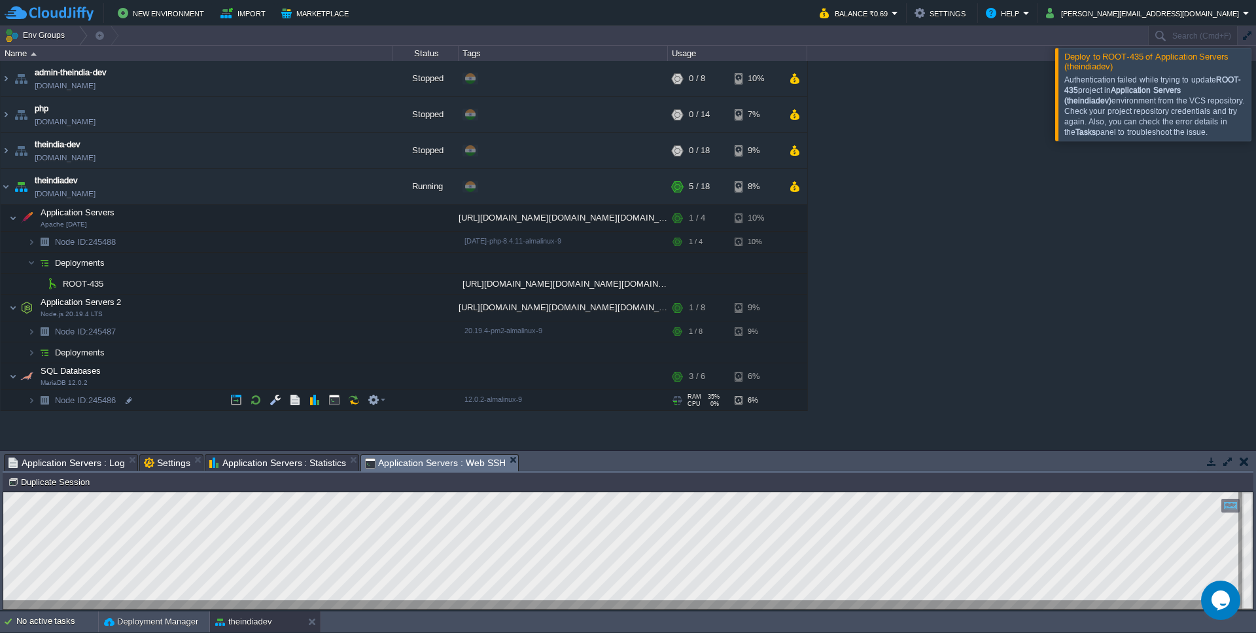
click at [1218, 599] on icon "Chat widget" at bounding box center [1221, 600] width 18 height 20
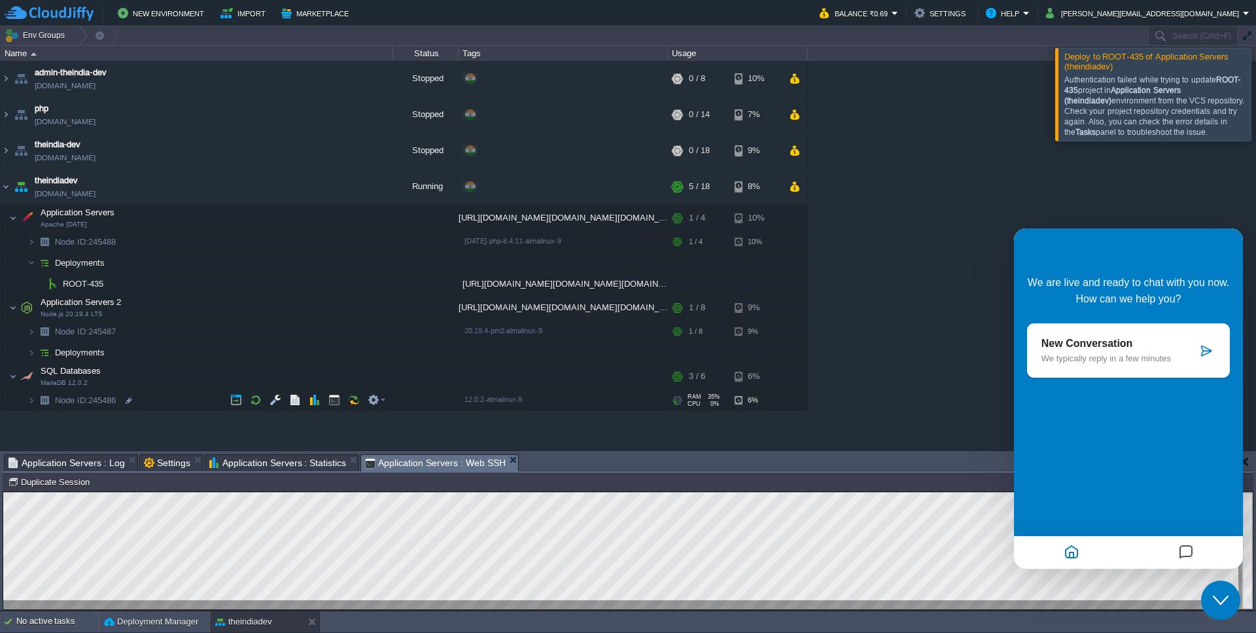
click at [1142, 360] on p "We typically reply in a few minutes" at bounding box center [1120, 358] width 156 height 10
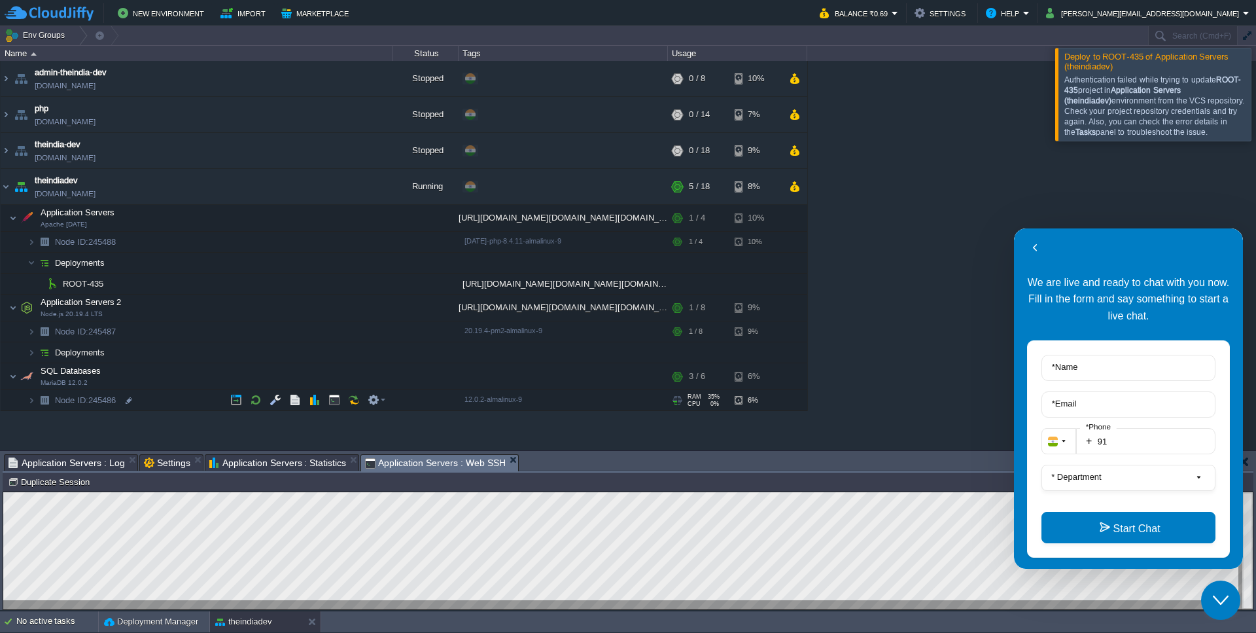
click at [1034, 245] on button "Back" at bounding box center [1035, 248] width 21 height 20
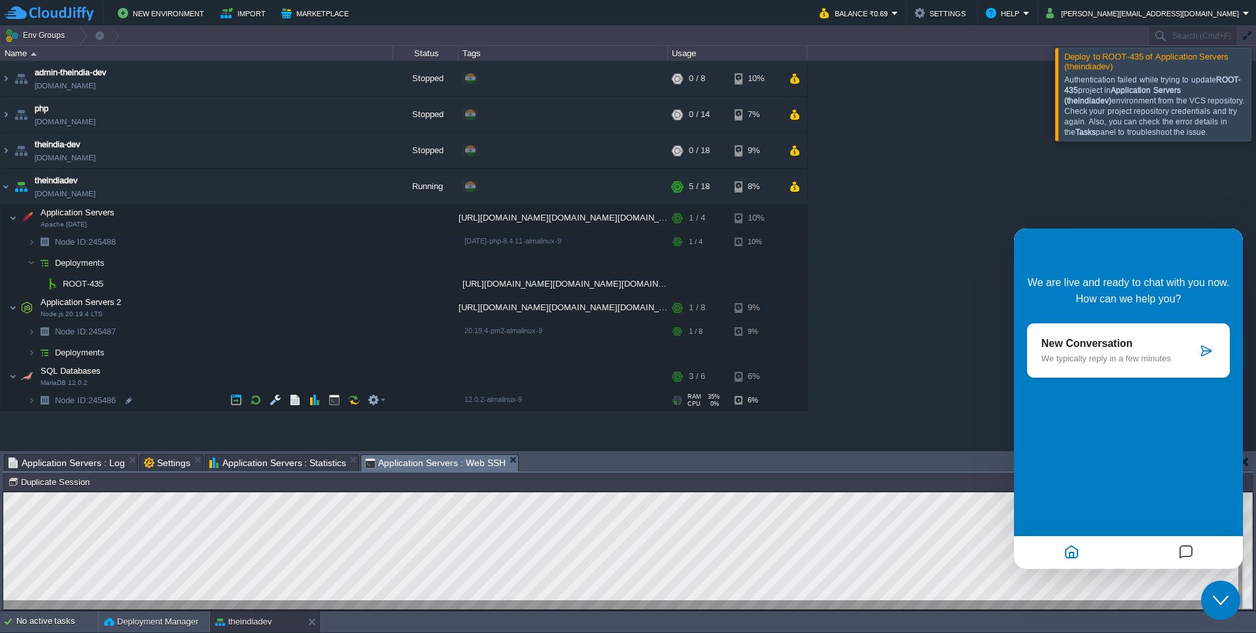
click at [1217, 608] on button "Close Chat This icon closes the chat window." at bounding box center [1220, 599] width 39 height 39
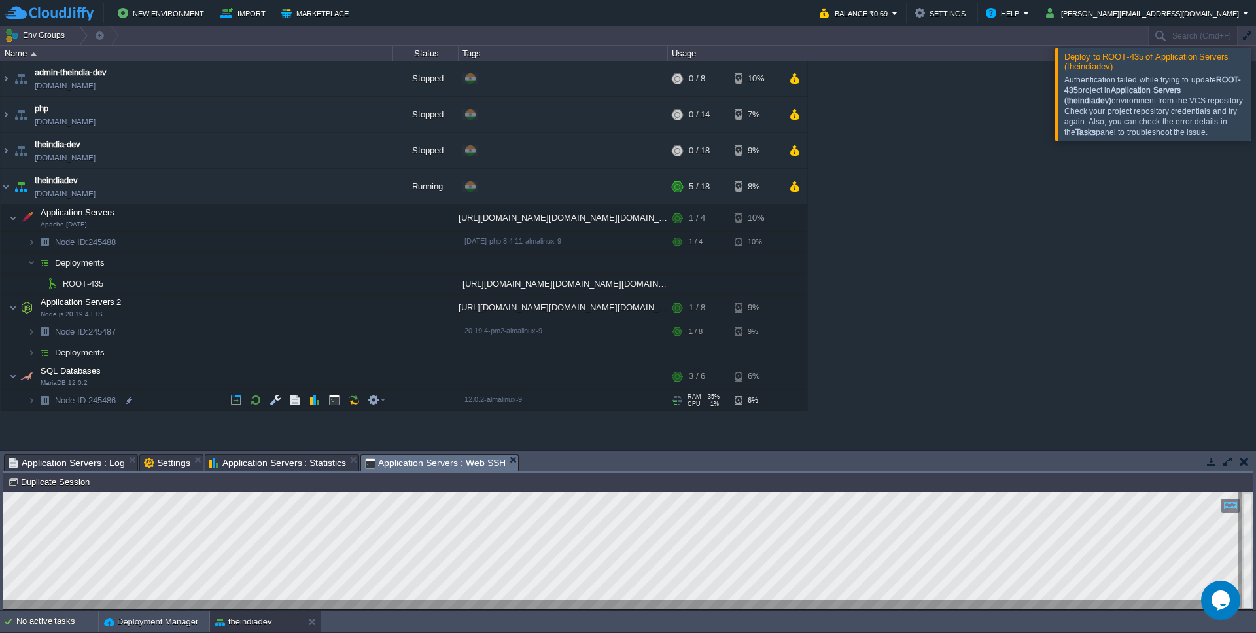
scroll to position [7, 0]
